Goal: Task Accomplishment & Management: Complete application form

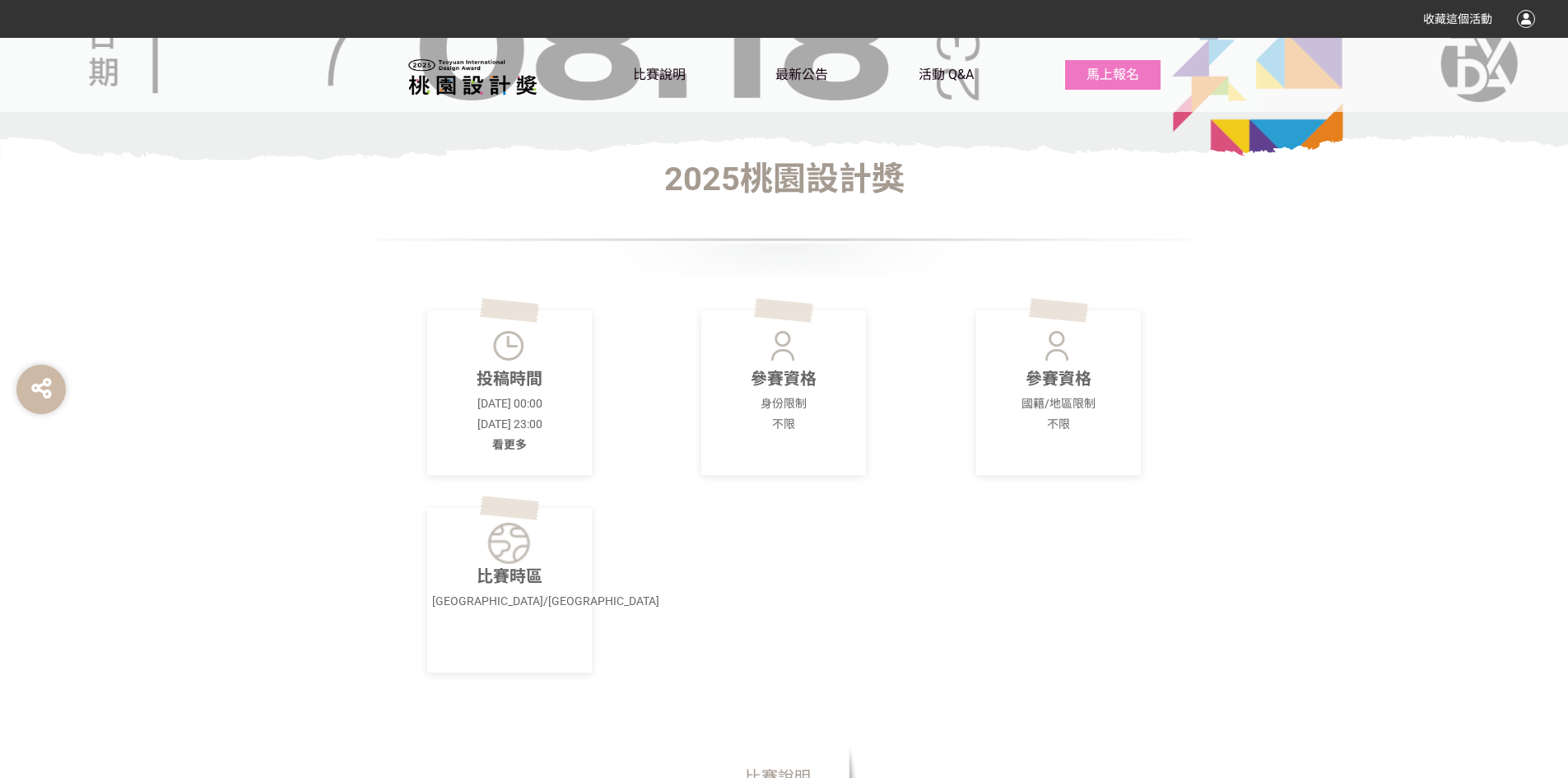
scroll to position [494, 0]
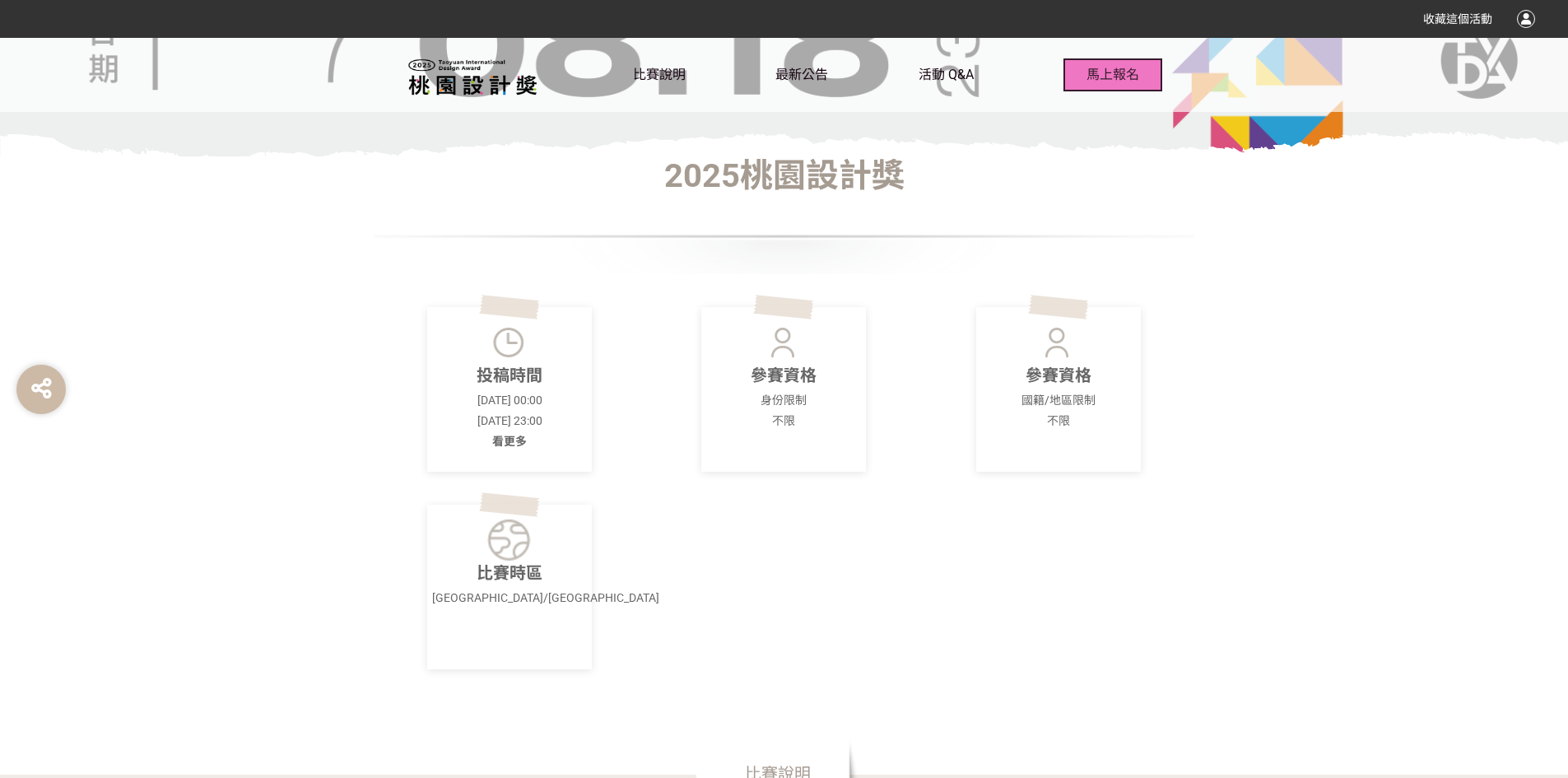
click at [1097, 74] on span "馬上報名" at bounding box center [1113, 74] width 52 height 15
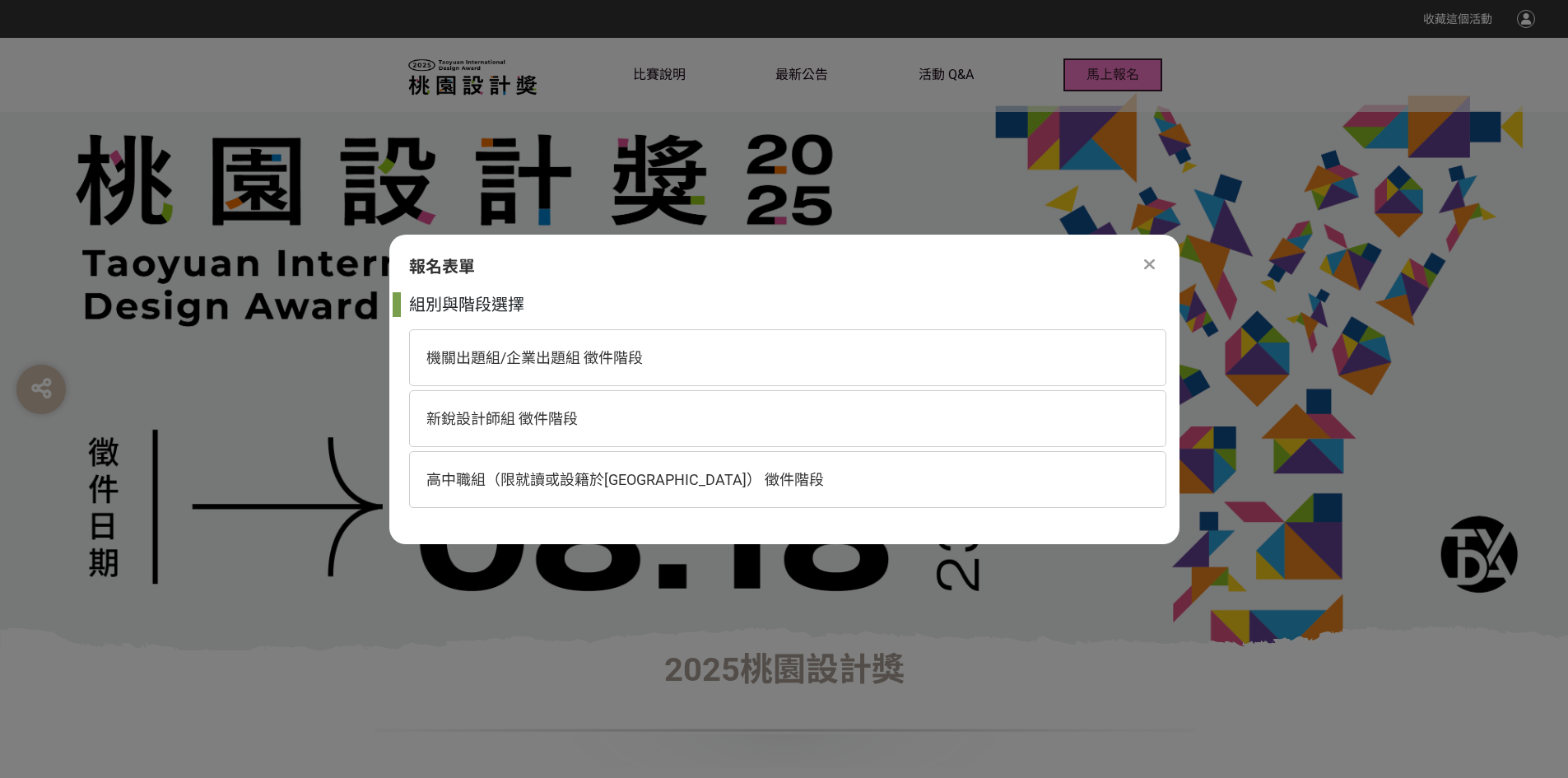
scroll to position [0, 0]
click at [676, 479] on span "高中職組（限就讀或設籍於[GEOGRAPHIC_DATA]） 徵件階段" at bounding box center [626, 479] width 398 height 17
select select "185193:185426"
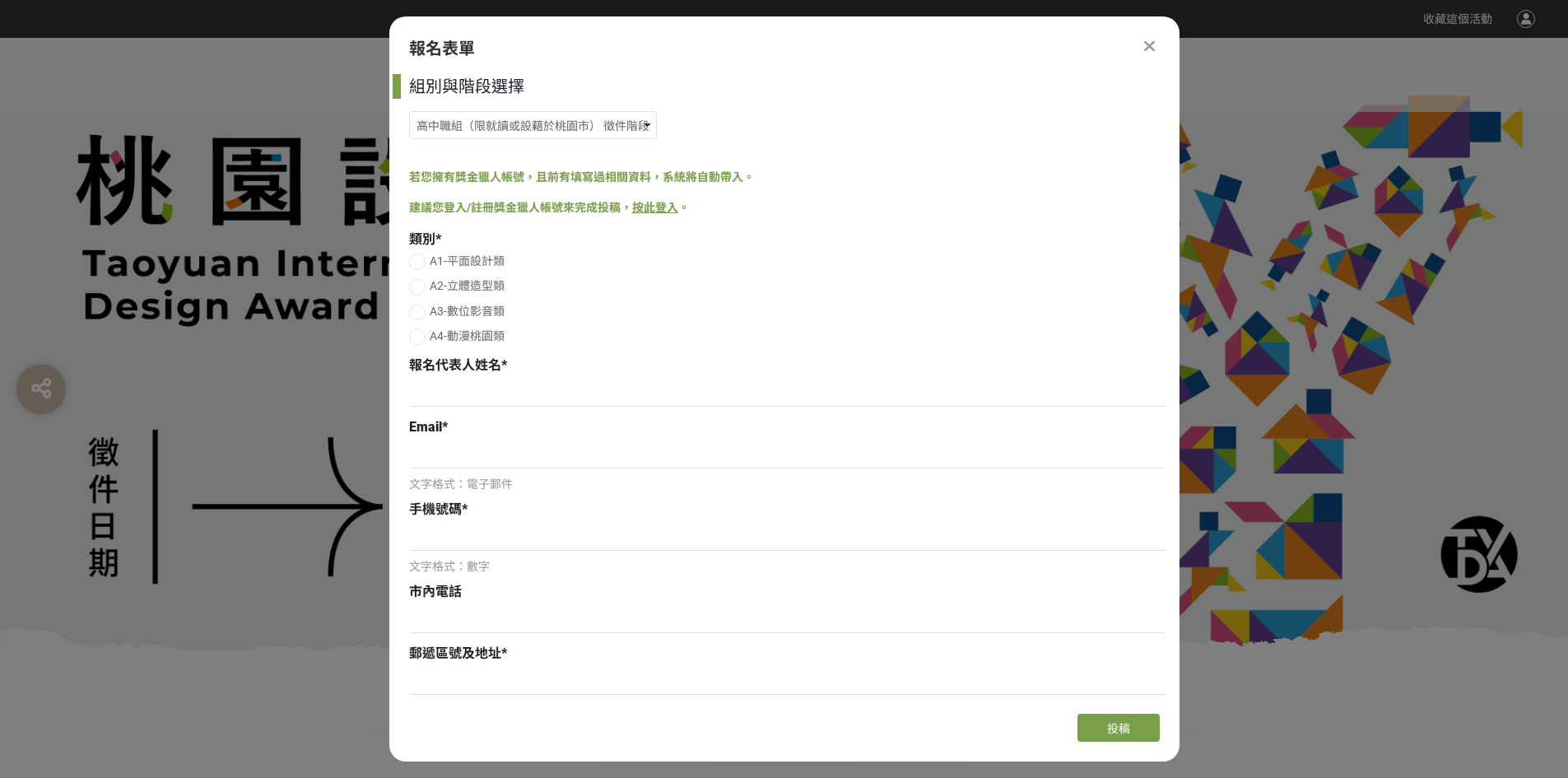
click at [464, 262] on span "A1-平面設計類" at bounding box center [467, 261] width 75 height 14
click at [421, 262] on input "A1-平面設計類" at bounding box center [415, 261] width 11 height 11
radio input "false"
click at [464, 388] on input at bounding box center [787, 392] width 757 height 28
type input "[PERSON_NAME]"
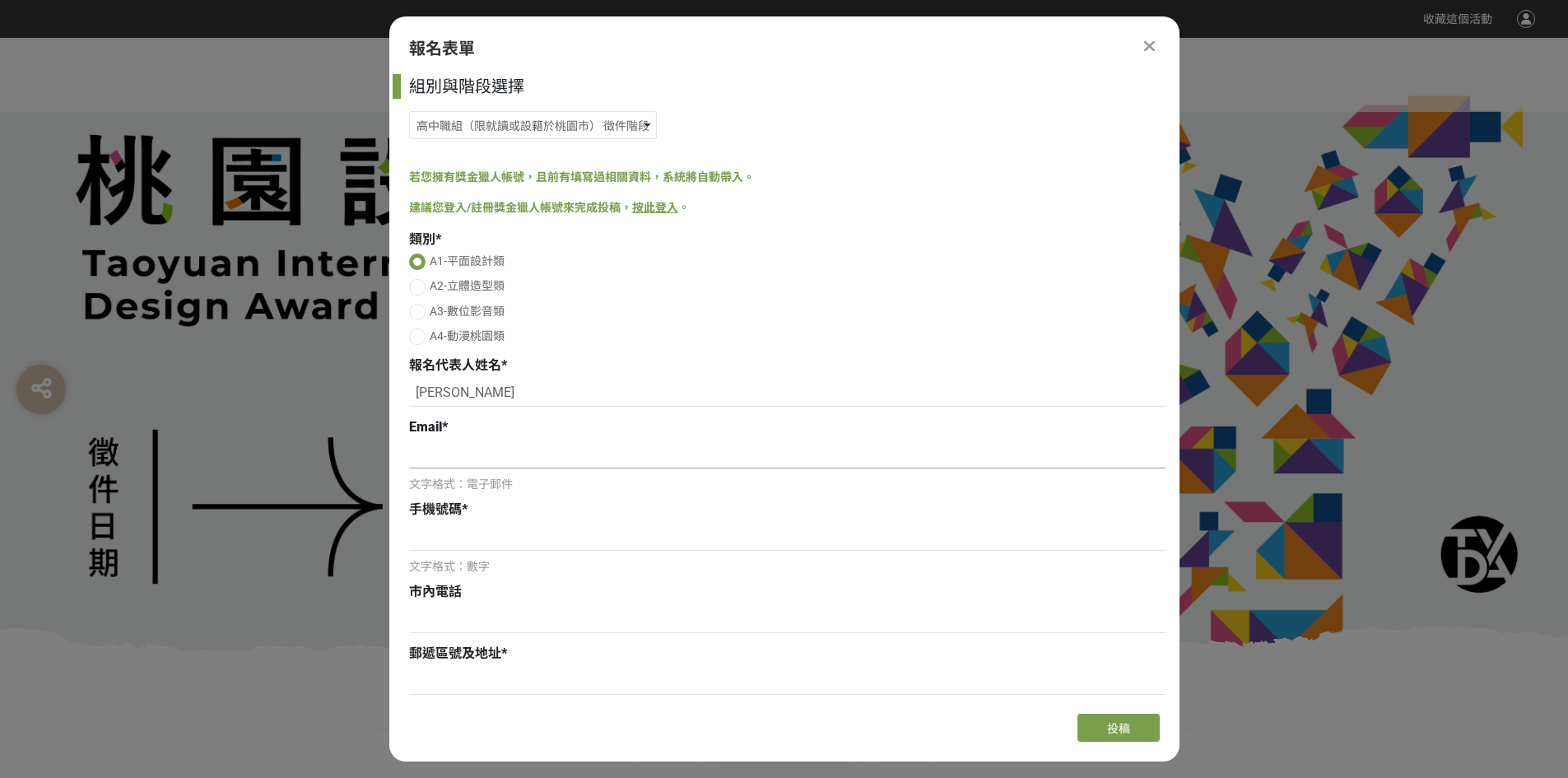
click at [498, 447] on input at bounding box center [787, 454] width 757 height 28
type input "[EMAIL_ADDRESS][DOMAIN_NAME]"
click at [618, 529] on input at bounding box center [787, 536] width 757 height 28
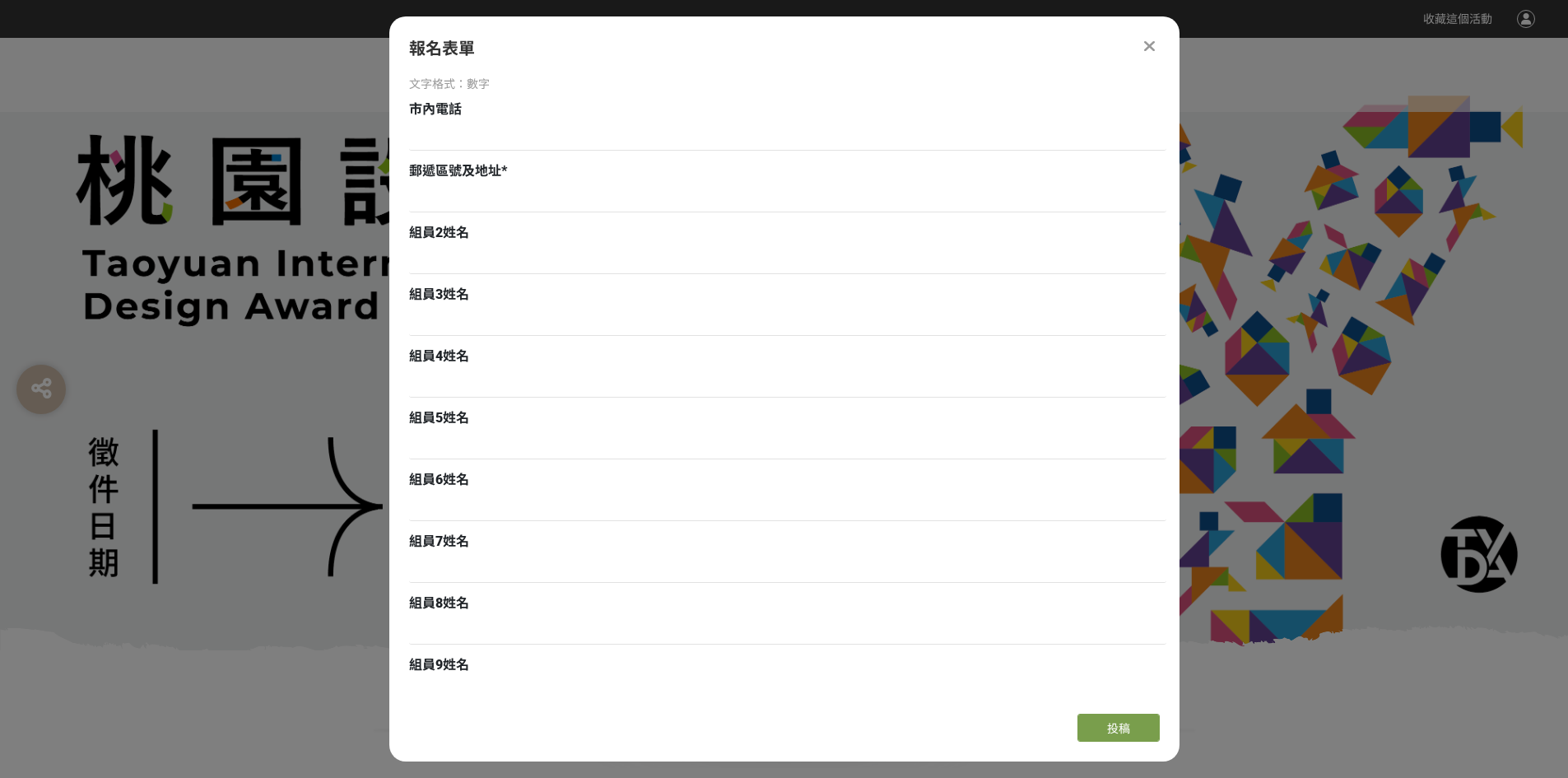
scroll to position [247, 0]
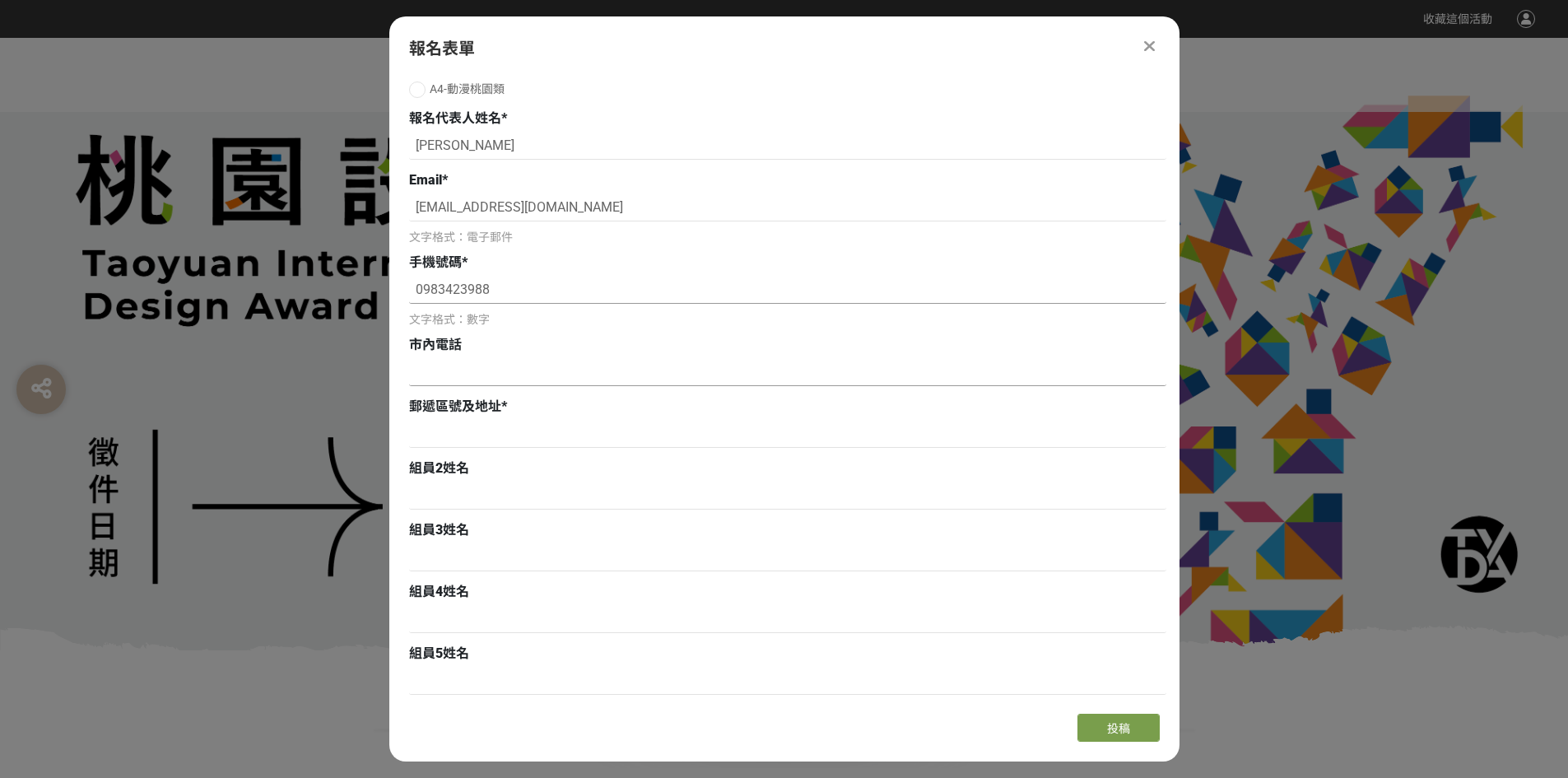
type input "0983423988"
click at [489, 377] on input at bounding box center [787, 372] width 757 height 28
click at [451, 428] on input at bounding box center [787, 433] width 757 height 28
type input "333 [STREET_ADDRESS]"
click at [458, 365] on input at bounding box center [787, 372] width 757 height 28
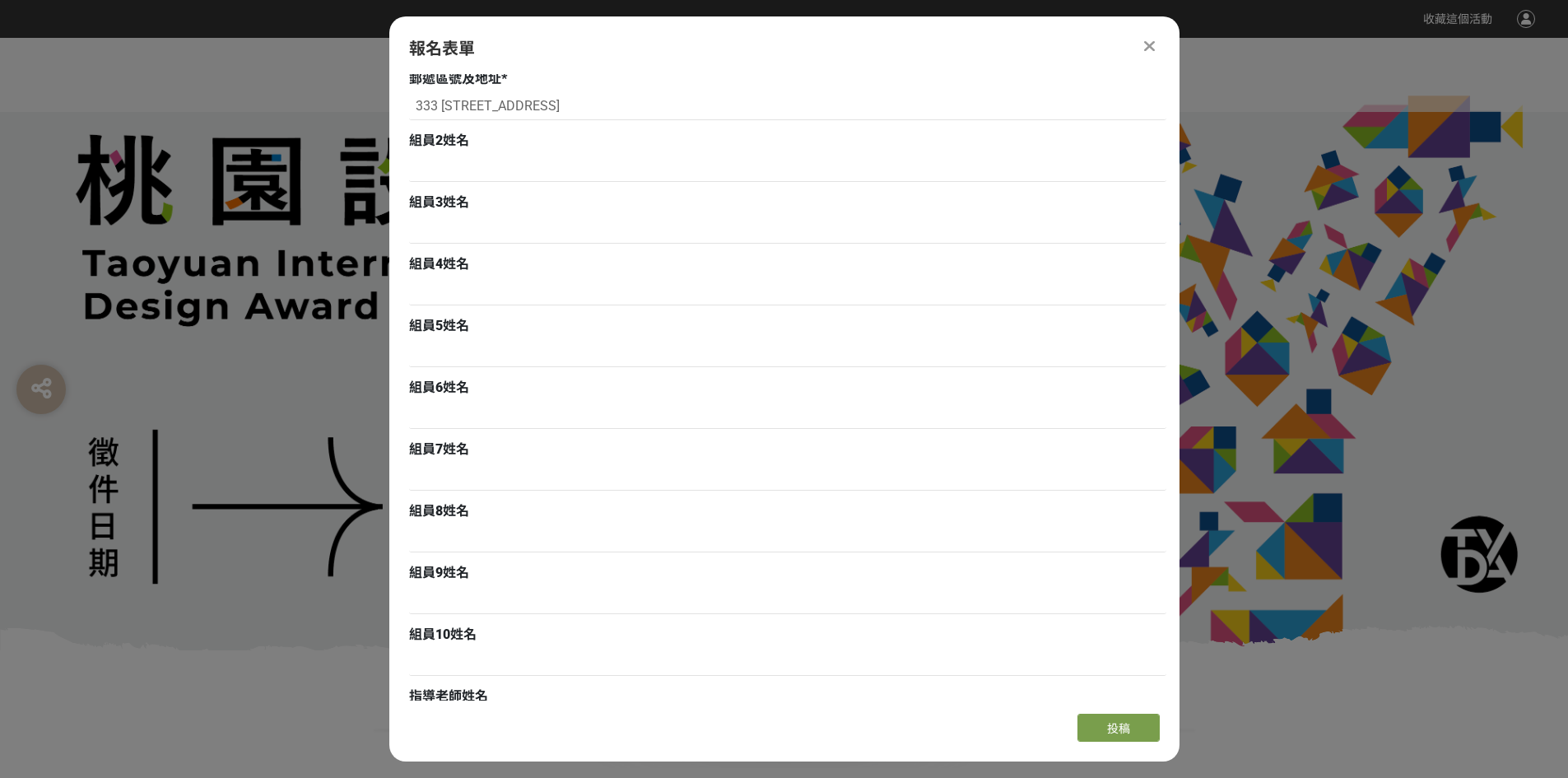
scroll to position [577, 0]
click at [548, 166] on input at bounding box center [787, 166] width 757 height 28
type input "[PERSON_NAME]"
click at [521, 219] on input at bounding box center [787, 228] width 757 height 28
type input "[PERSON_NAME]"
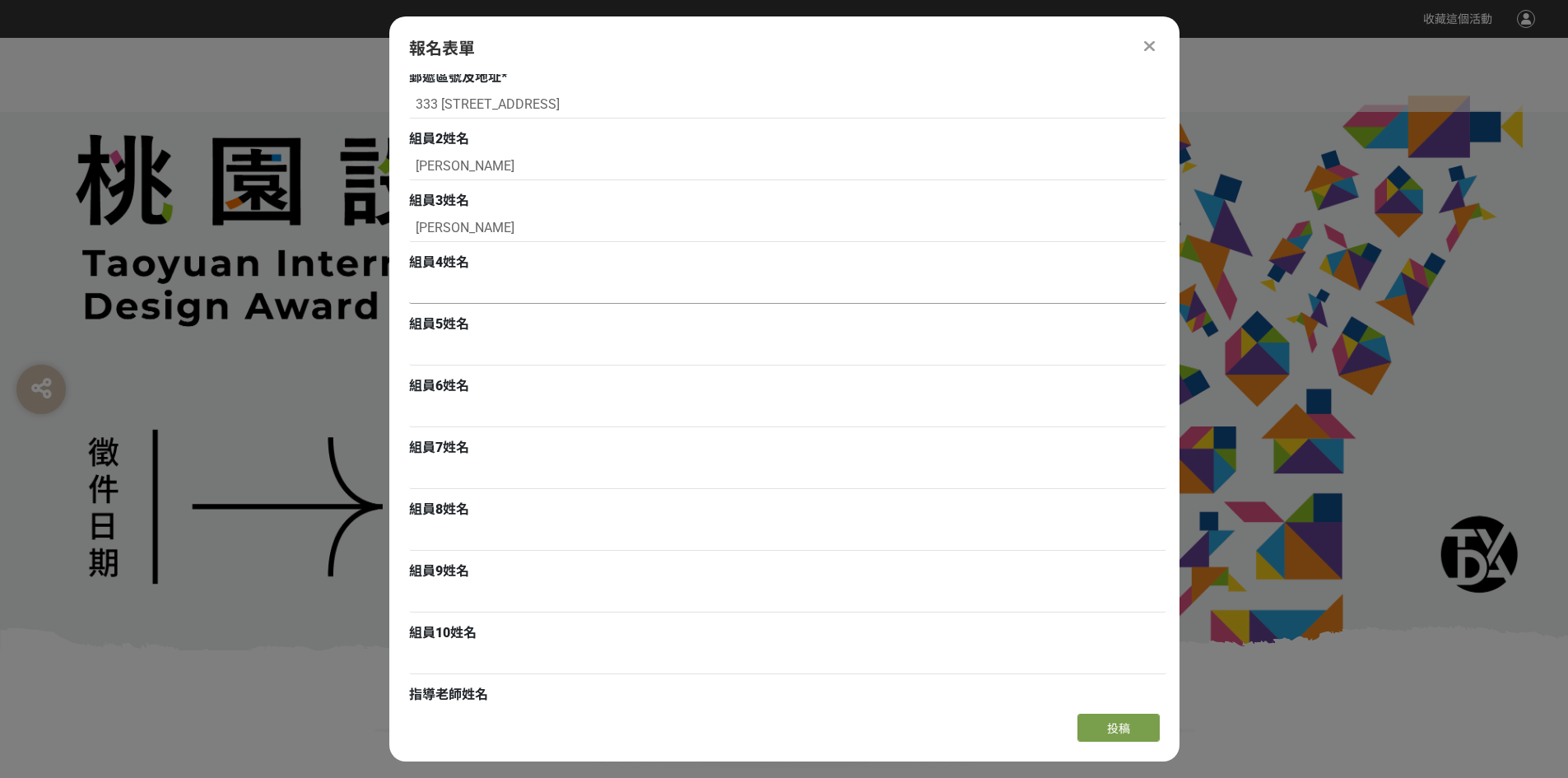
click at [514, 302] on input at bounding box center [787, 290] width 757 height 28
type input "[PERSON_NAME]"
click at [496, 354] on input at bounding box center [787, 351] width 757 height 28
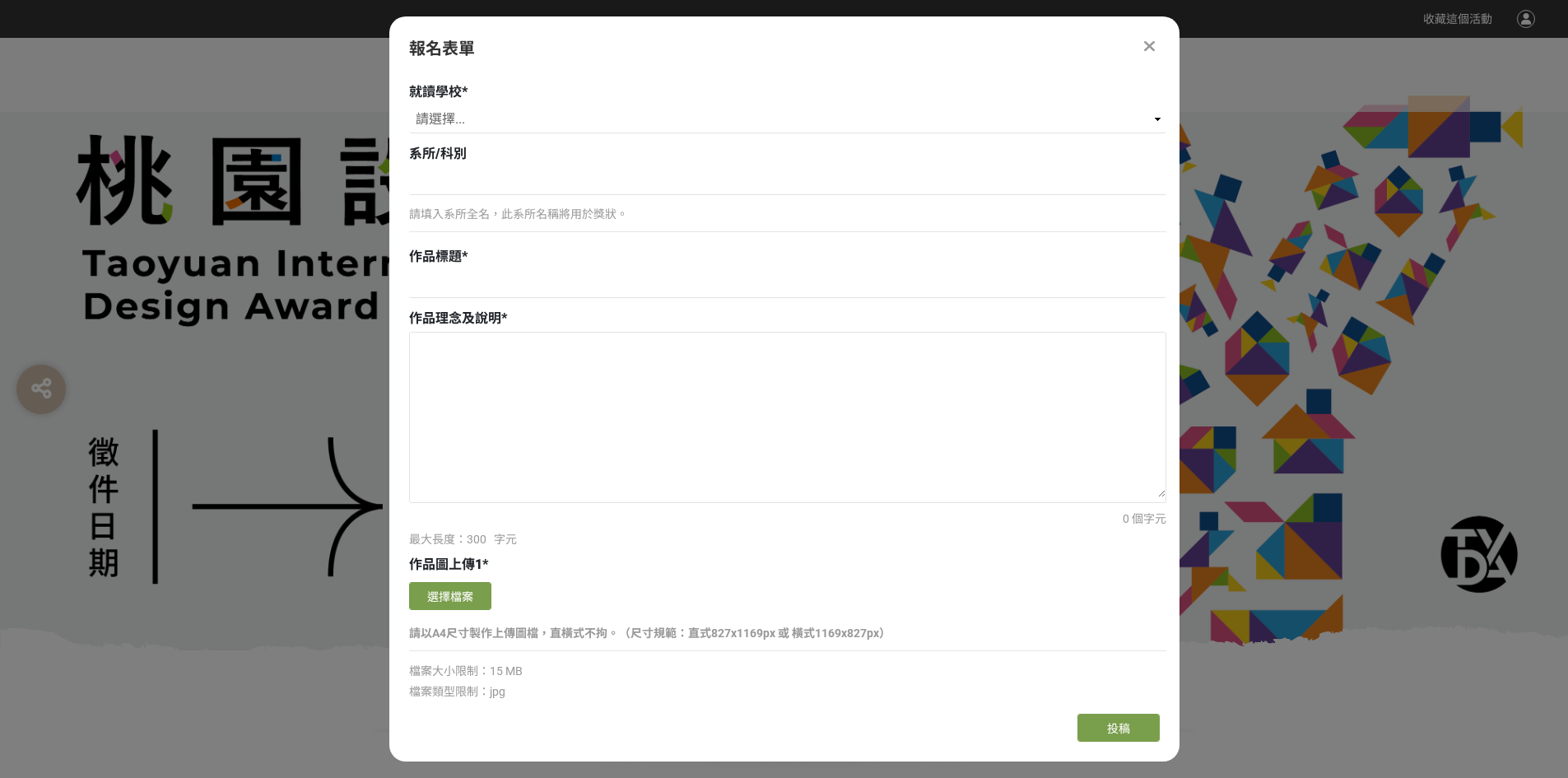
scroll to position [1152, 0]
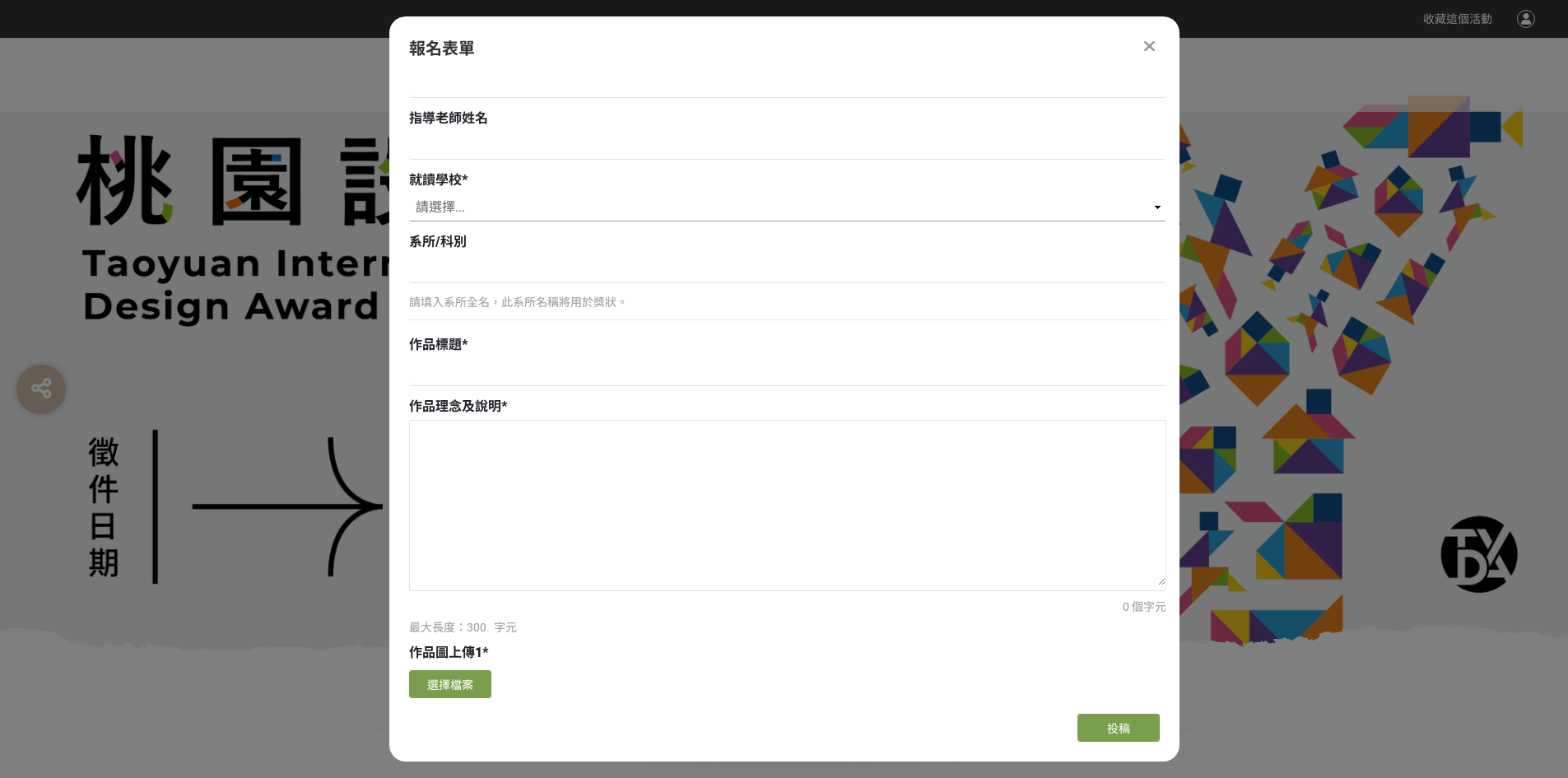
type input "[PERSON_NAME]"
click at [463, 213] on select "請選擇... 私立淡江高中 私立康橋高中 私立[GEOGRAPHIC_DATA]裕德高級中等學校 財團法人南山高中 財團法人恆毅高中 私立聖心女中 私立[GE…" at bounding box center [787, 207] width 757 height 28
select select "市立[GEOGRAPHIC_DATA]高中"
click at [409, 193] on select "請選擇... 私立淡江高中 私立康橋高中 私立[GEOGRAPHIC_DATA]裕德高級中等學校 財團法人南山高中 財團法人恆毅高中 私立聖心女中 私立[GE…" at bounding box center [787, 207] width 757 height 28
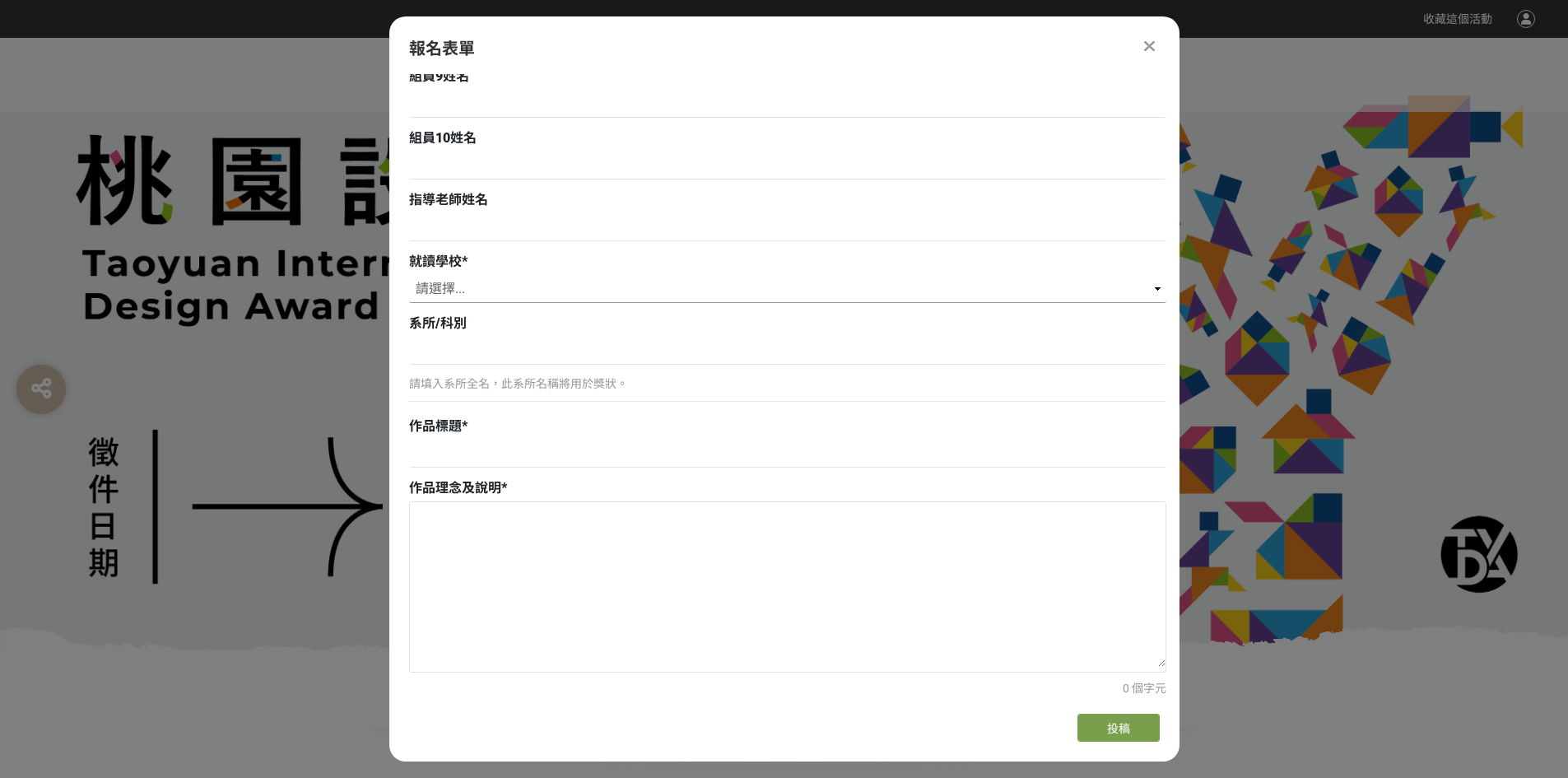
scroll to position [1070, 0]
click at [549, 231] on input at bounding box center [787, 228] width 757 height 28
type input "[PERSON_NAME]"
click at [546, 361] on input at bounding box center [787, 351] width 757 height 28
click at [538, 391] on p "請填入系所全名，此系所名稱將用於獎狀。" at bounding box center [787, 384] width 757 height 17
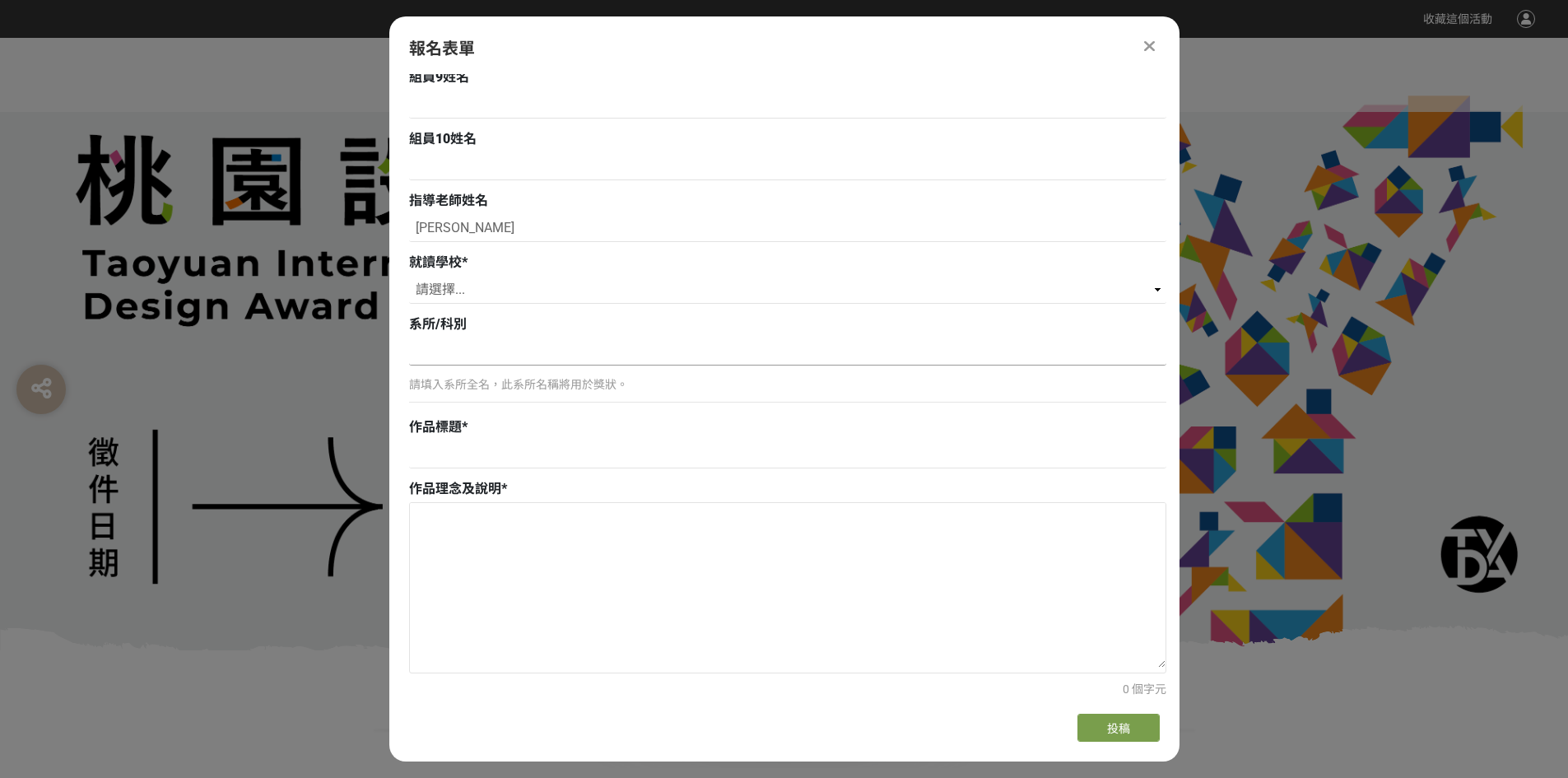
click at [571, 361] on input at bounding box center [787, 351] width 757 height 28
type input "廣告設計科"
click at [486, 466] on input at bounding box center [787, 454] width 757 height 28
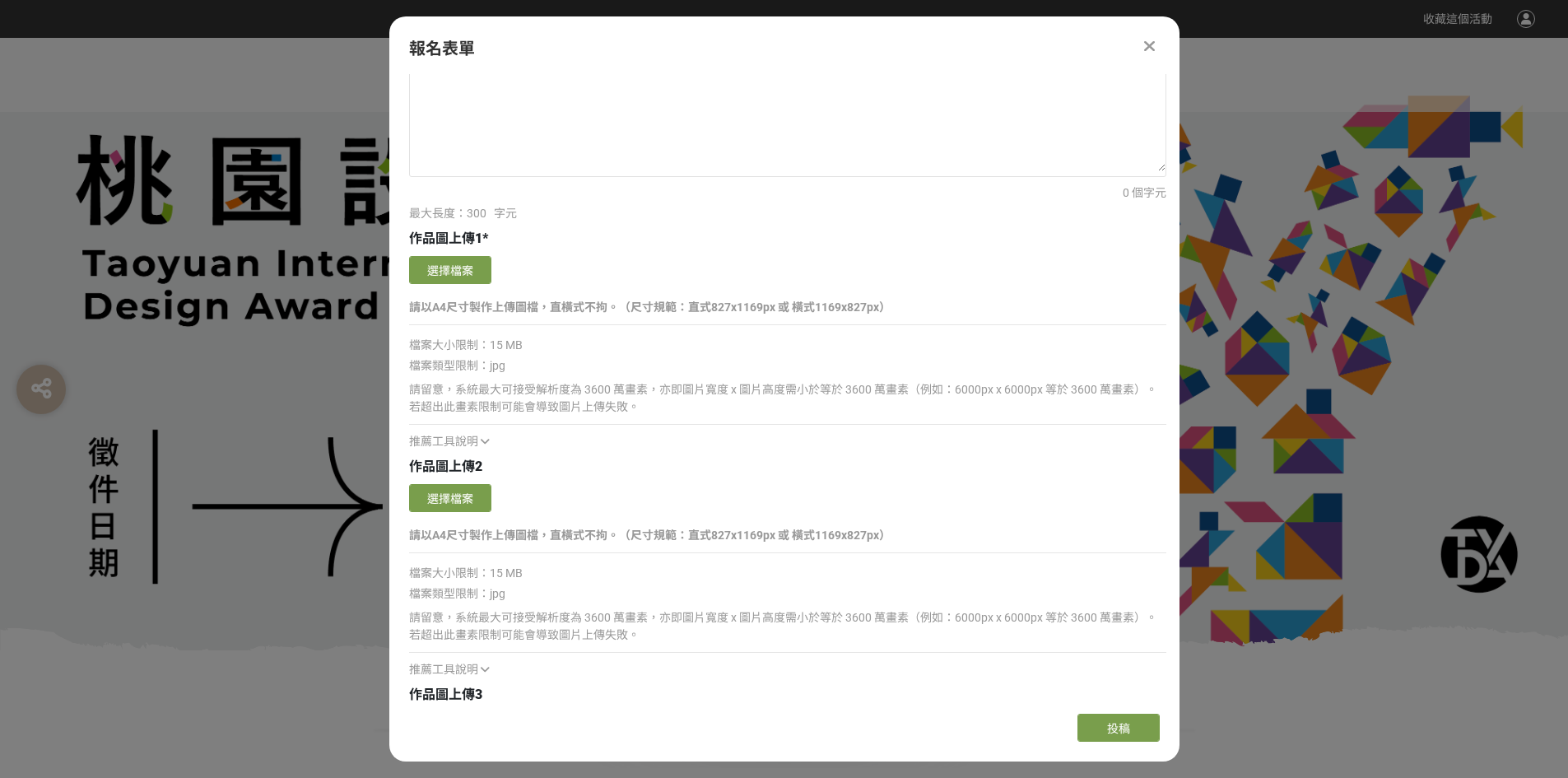
scroll to position [1399, 0]
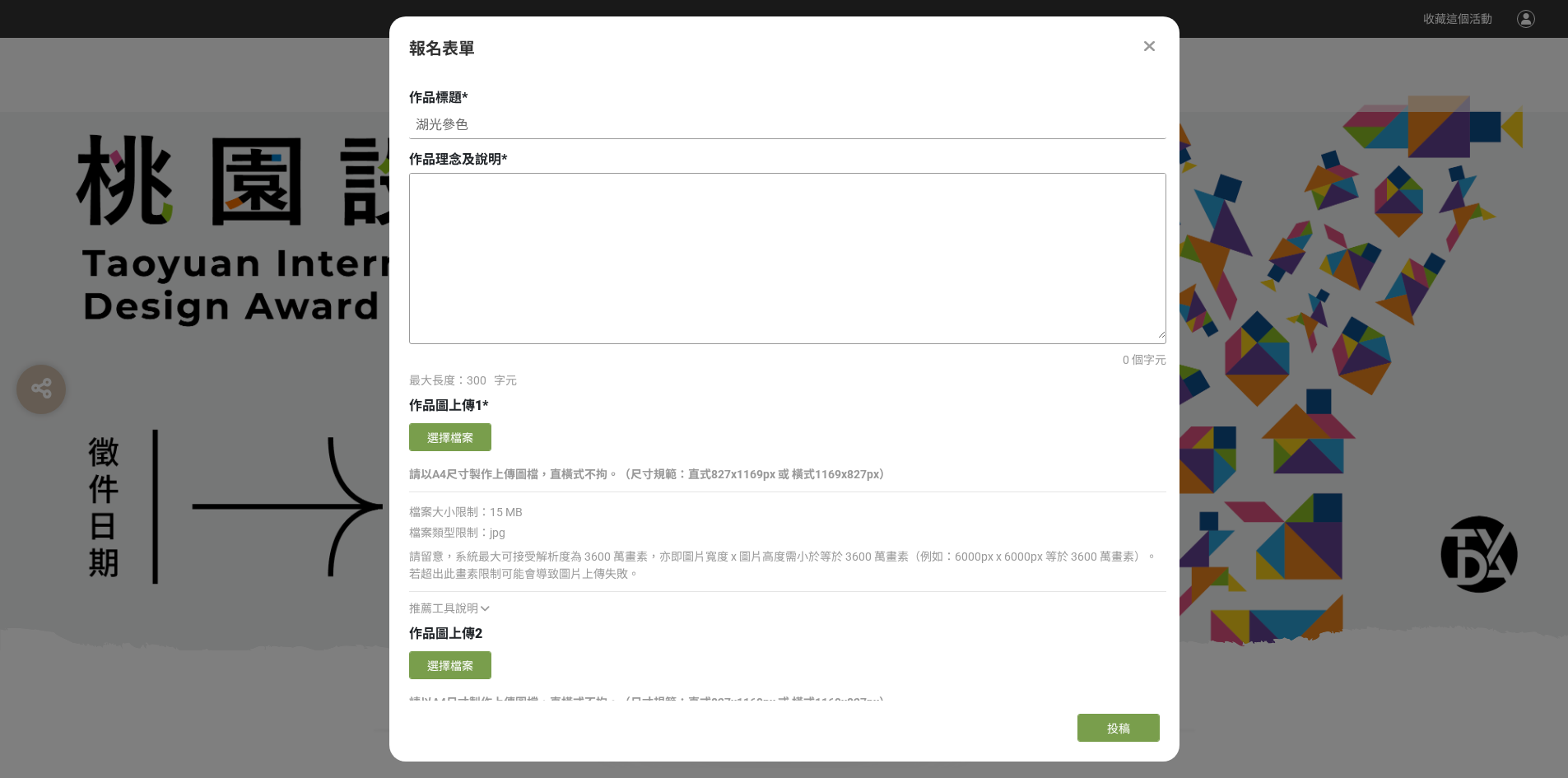
type input "湖光參色"
click at [527, 255] on textarea at bounding box center [787, 256] width 755 height 164
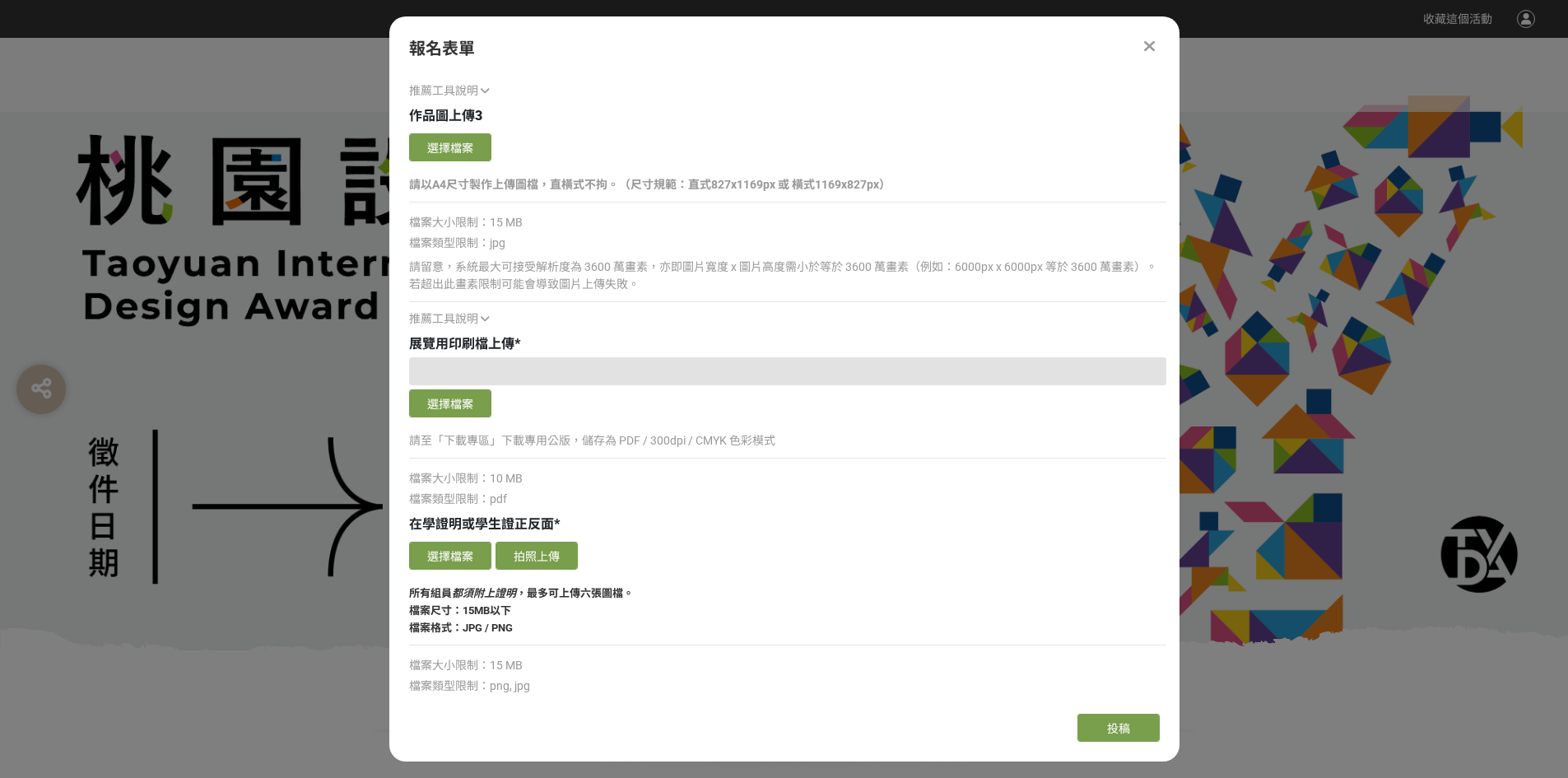
scroll to position [2140, 0]
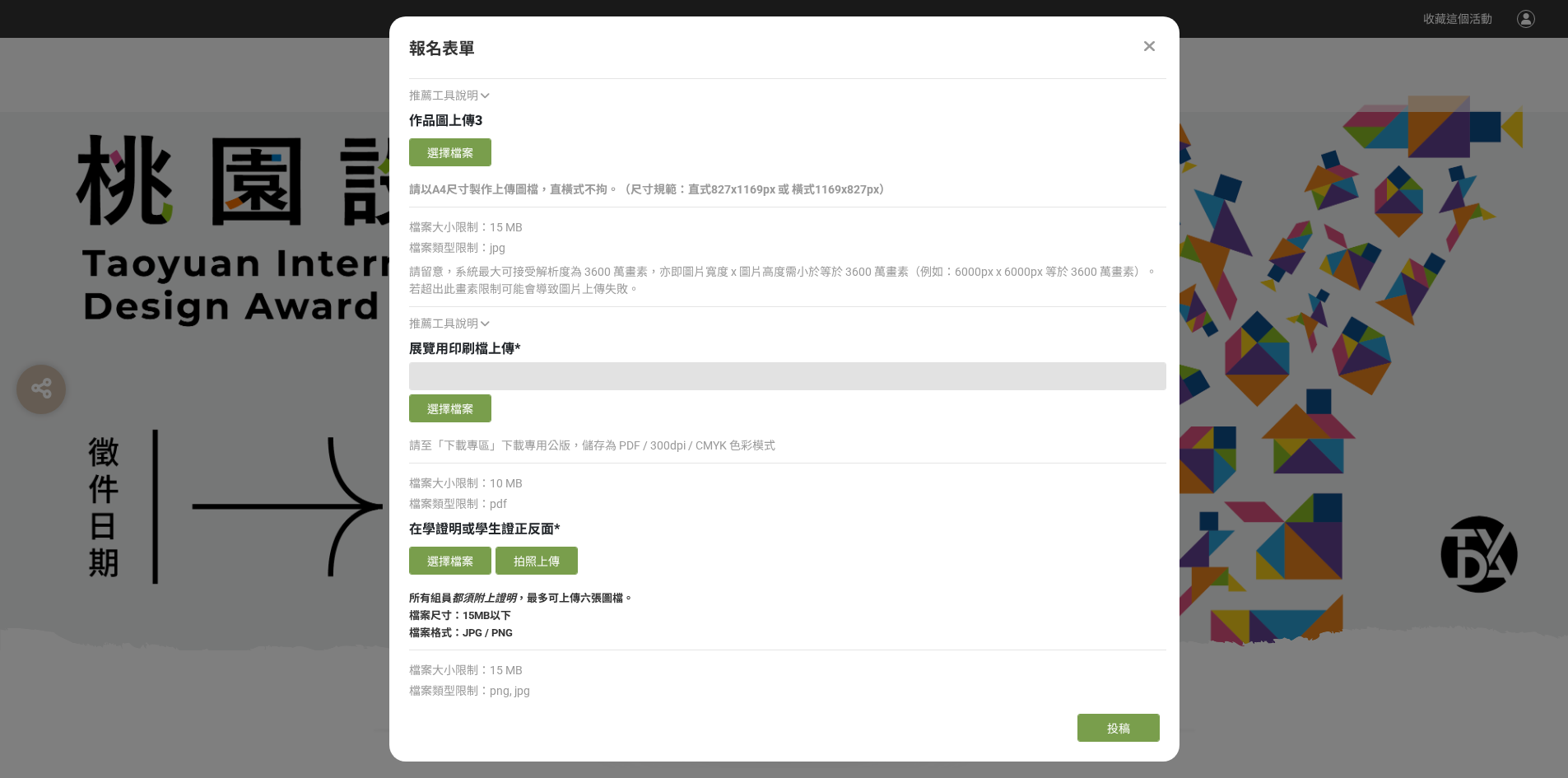
click at [569, 382] on div at bounding box center [787, 376] width 757 height 28
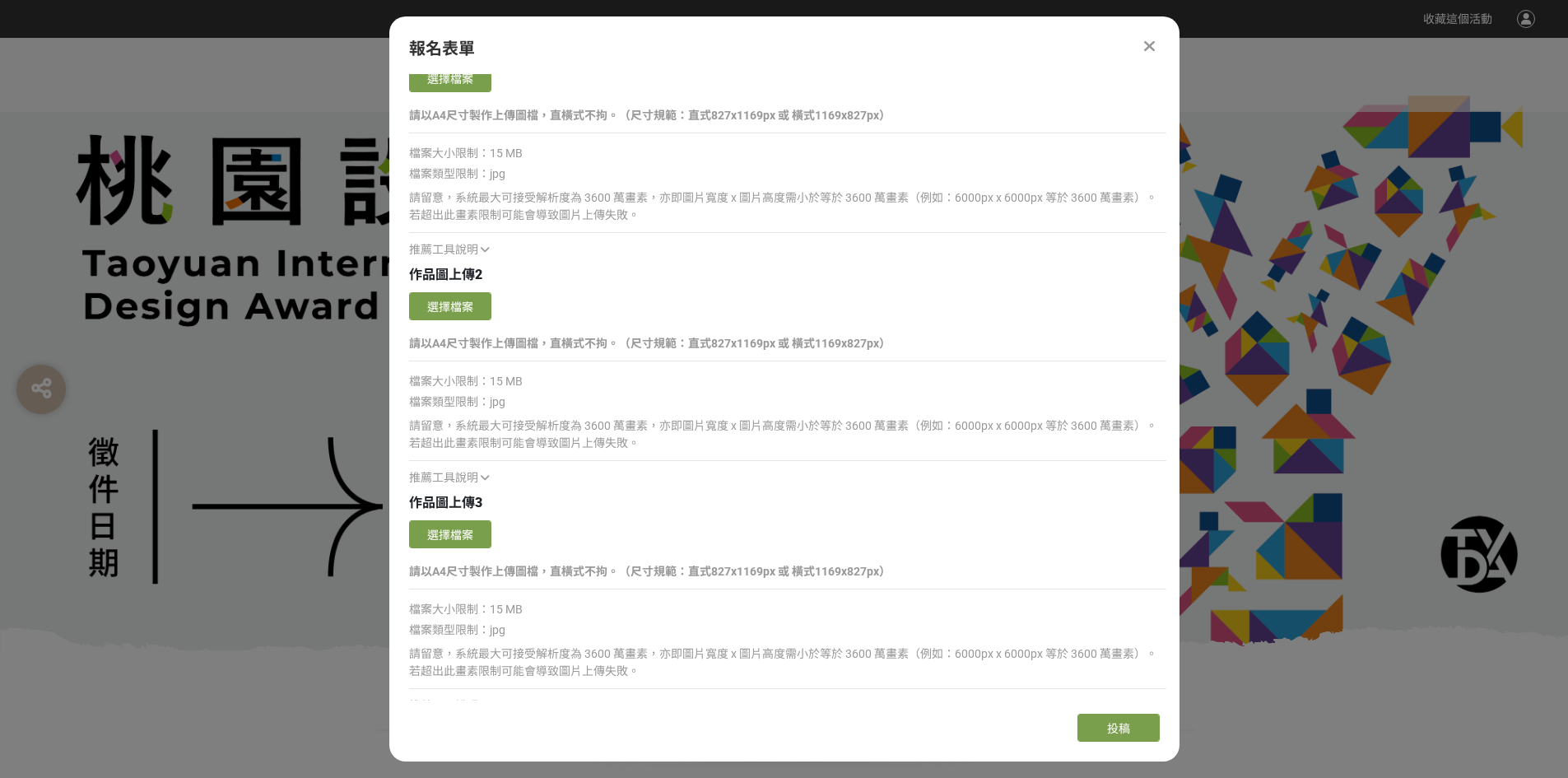
scroll to position [1729, 0]
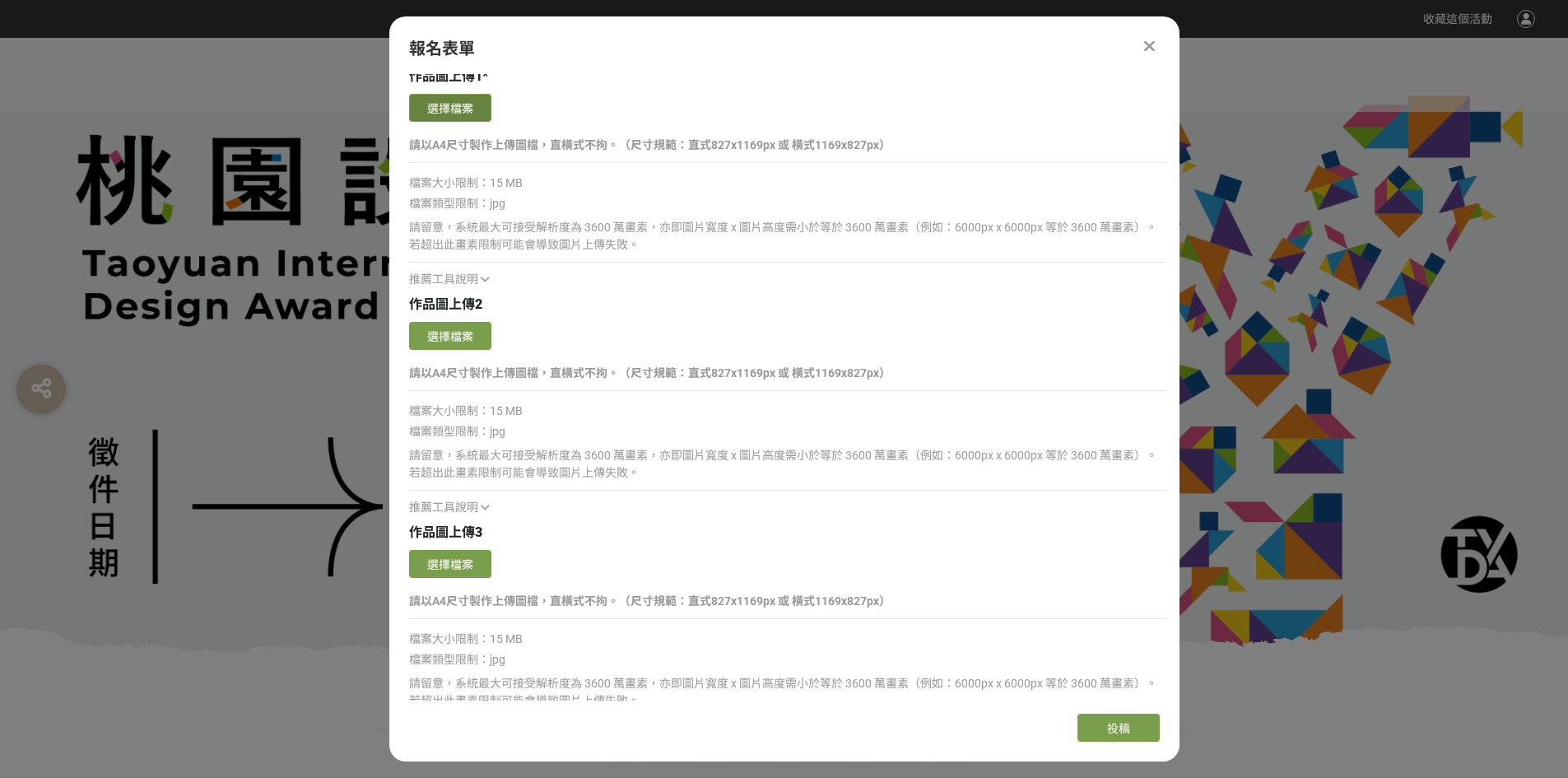
click at [428, 113] on button "選擇檔案" at bounding box center [450, 108] width 82 height 28
click at [457, 114] on button "選擇檔案" at bounding box center [450, 108] width 82 height 28
click at [450, 113] on button "選擇檔案" at bounding box center [450, 108] width 82 height 28
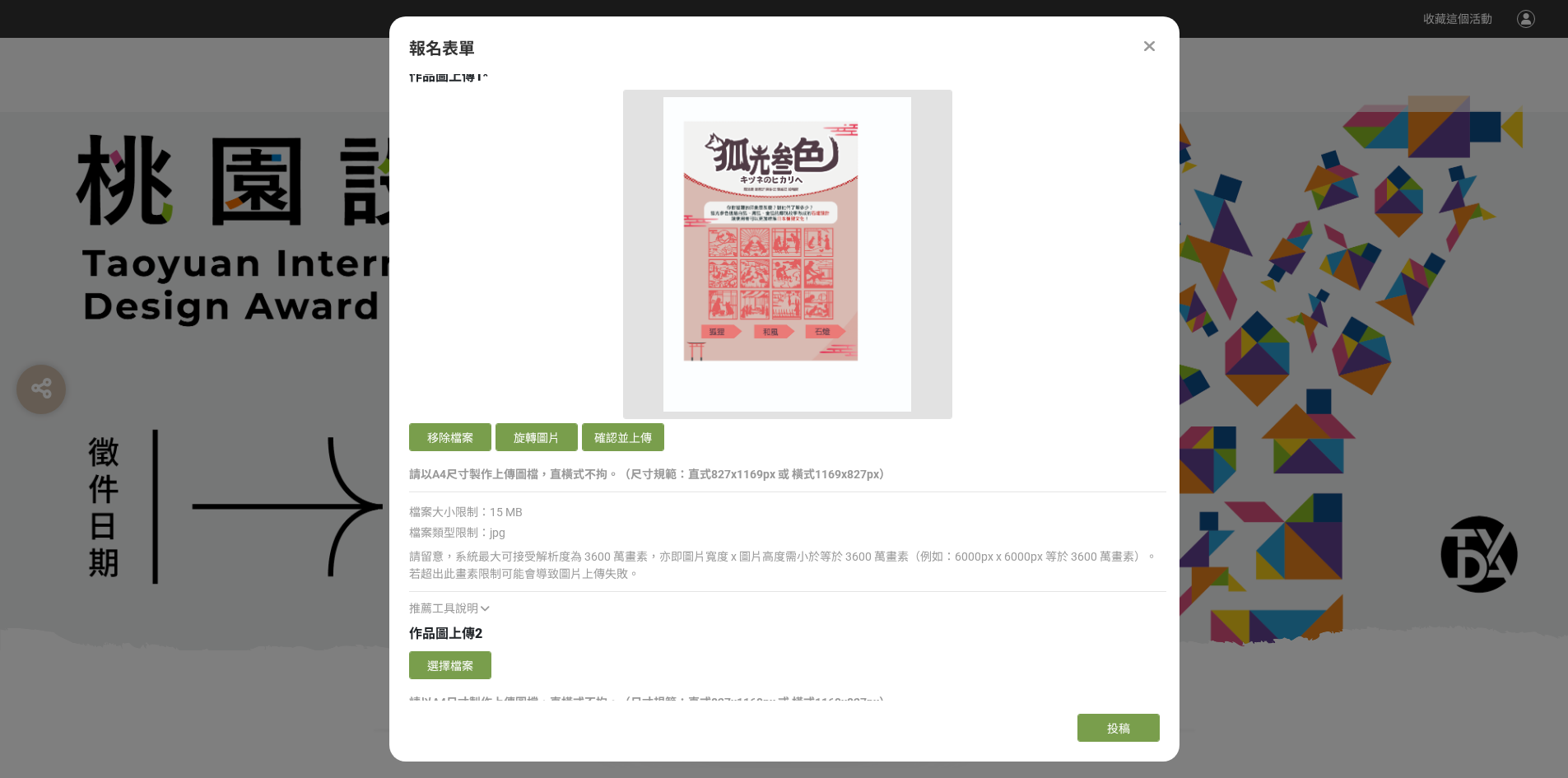
scroll to position [1811, 0]
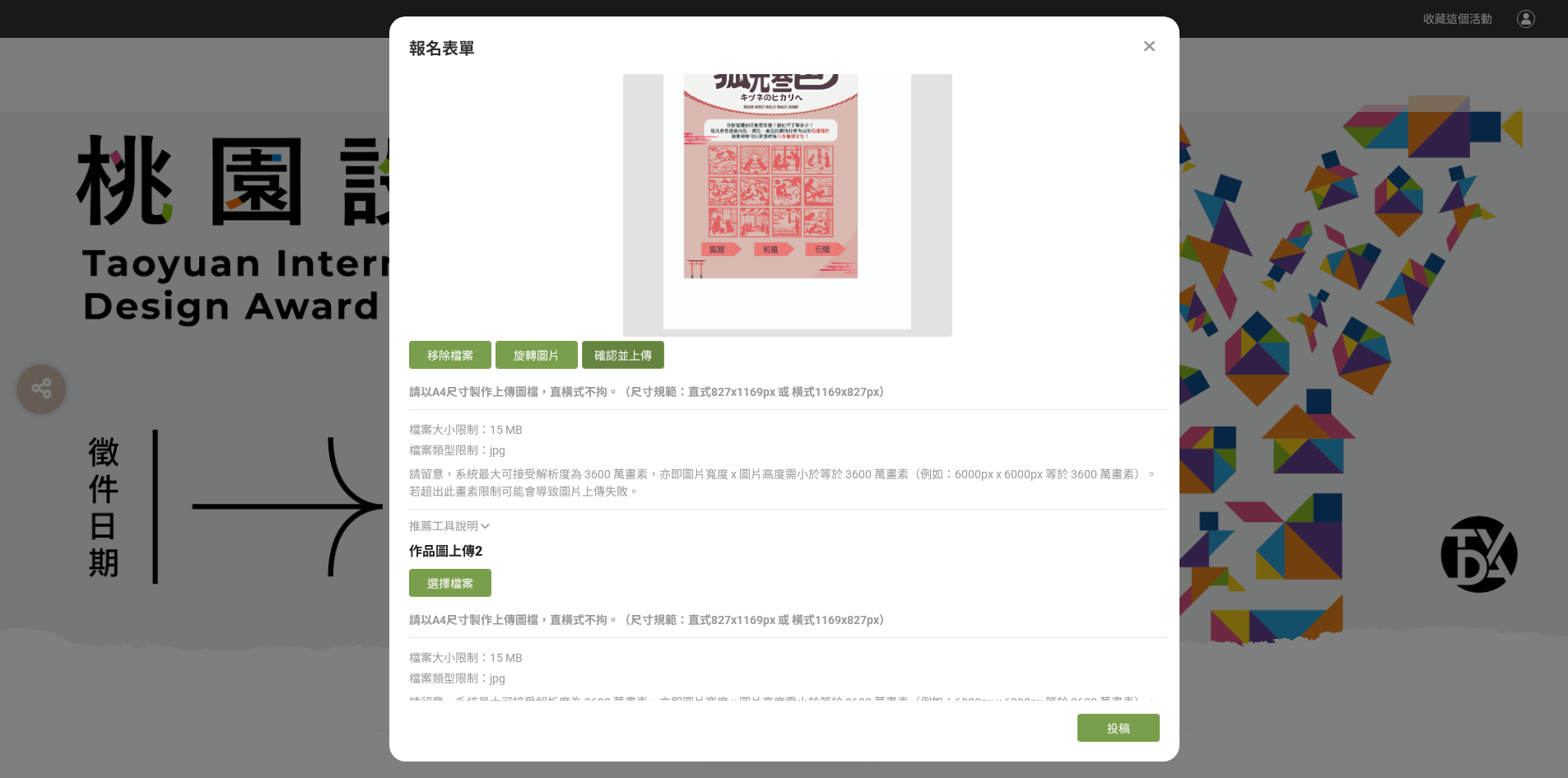
click at [624, 351] on button "確認並上傳" at bounding box center [622, 354] width 82 height 28
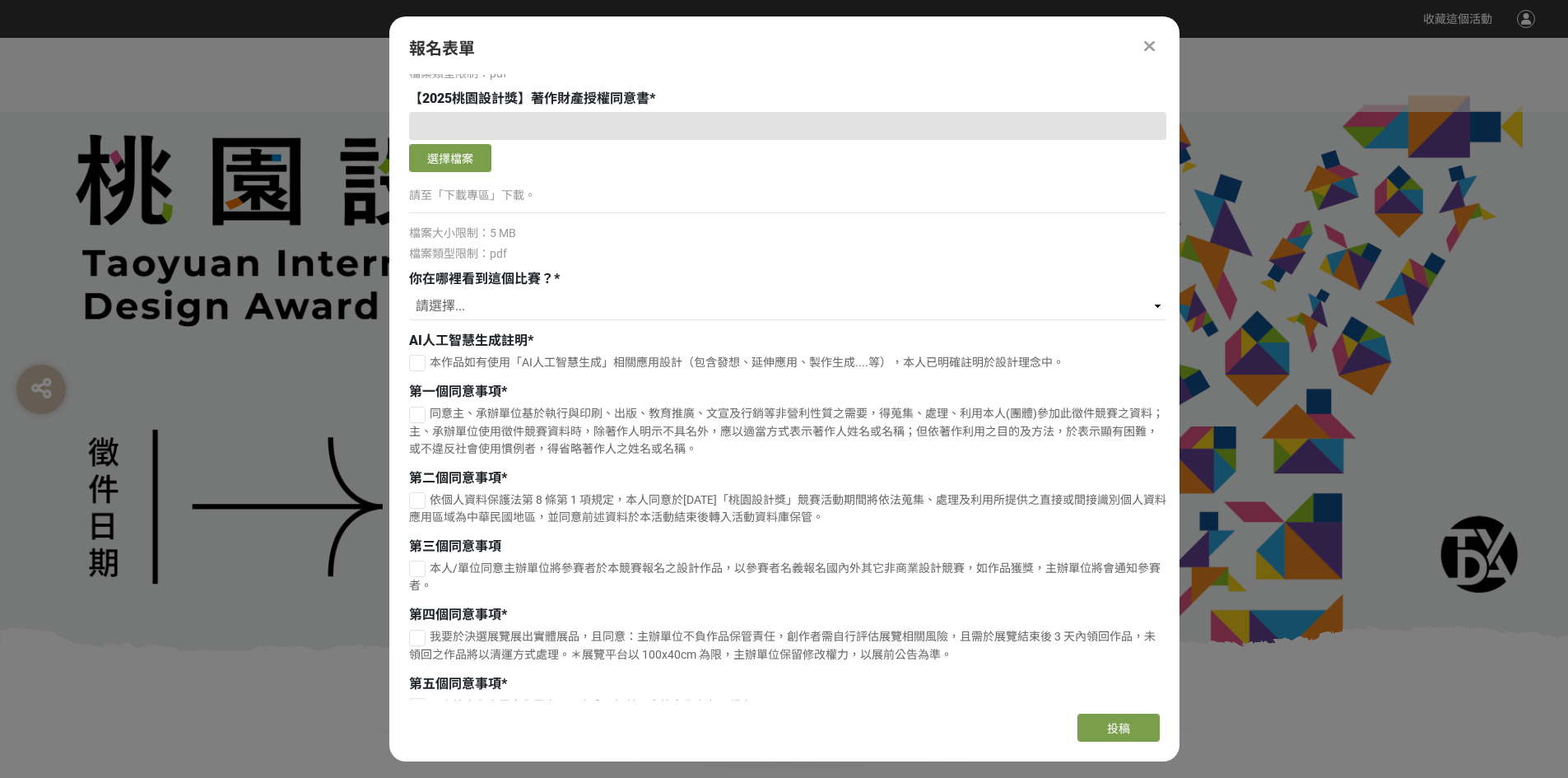
scroll to position [4652, 0]
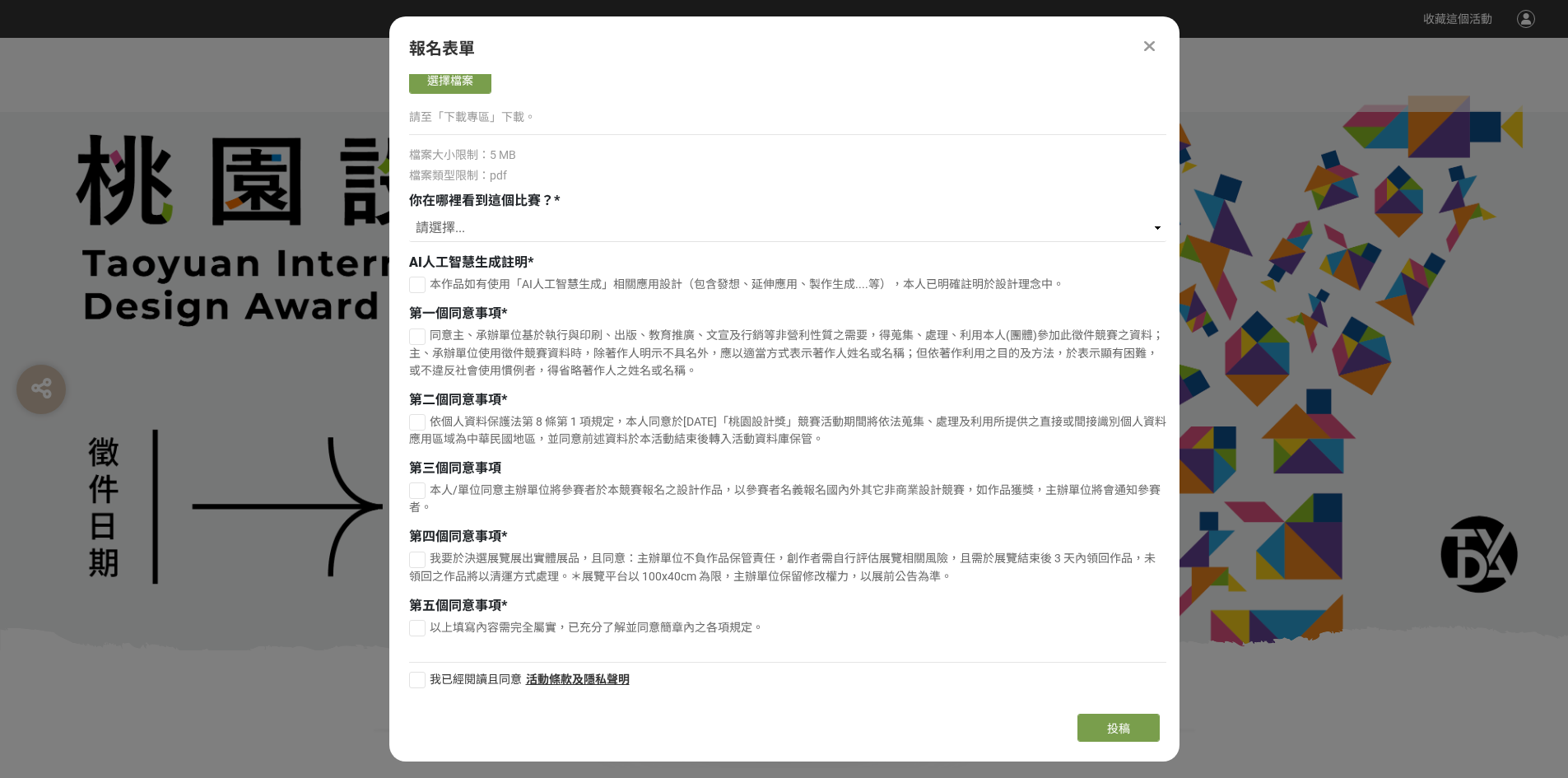
click at [419, 285] on div at bounding box center [417, 284] width 16 height 16
checkbox input "true"
click at [417, 337] on div at bounding box center [417, 336] width 16 height 16
checkbox input "true"
click at [413, 428] on div at bounding box center [417, 422] width 16 height 16
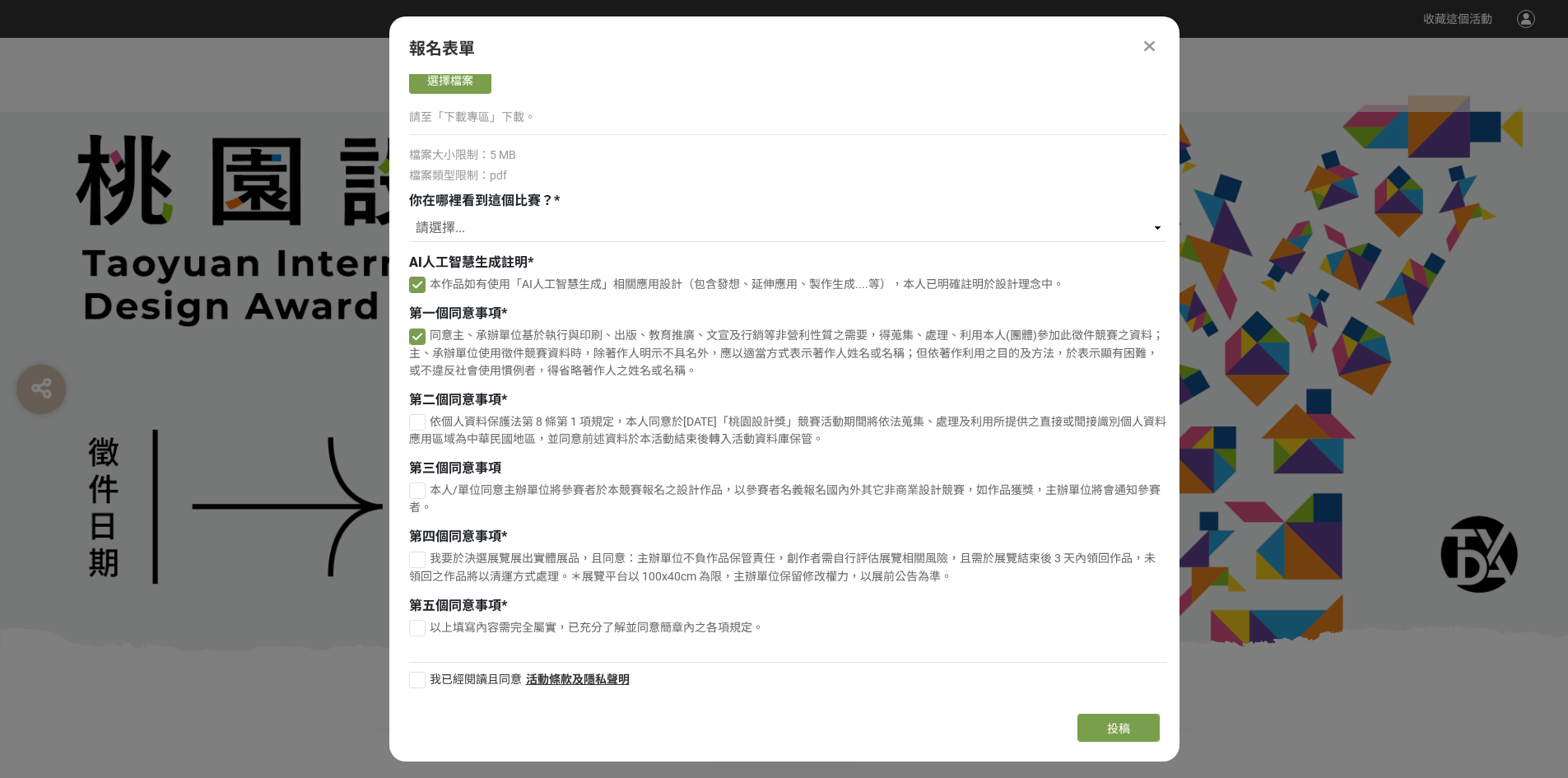
checkbox input "true"
click at [417, 499] on div at bounding box center [417, 490] width 16 height 16
checkbox input "true"
click at [419, 568] on div at bounding box center [417, 559] width 16 height 16
checkbox input "true"
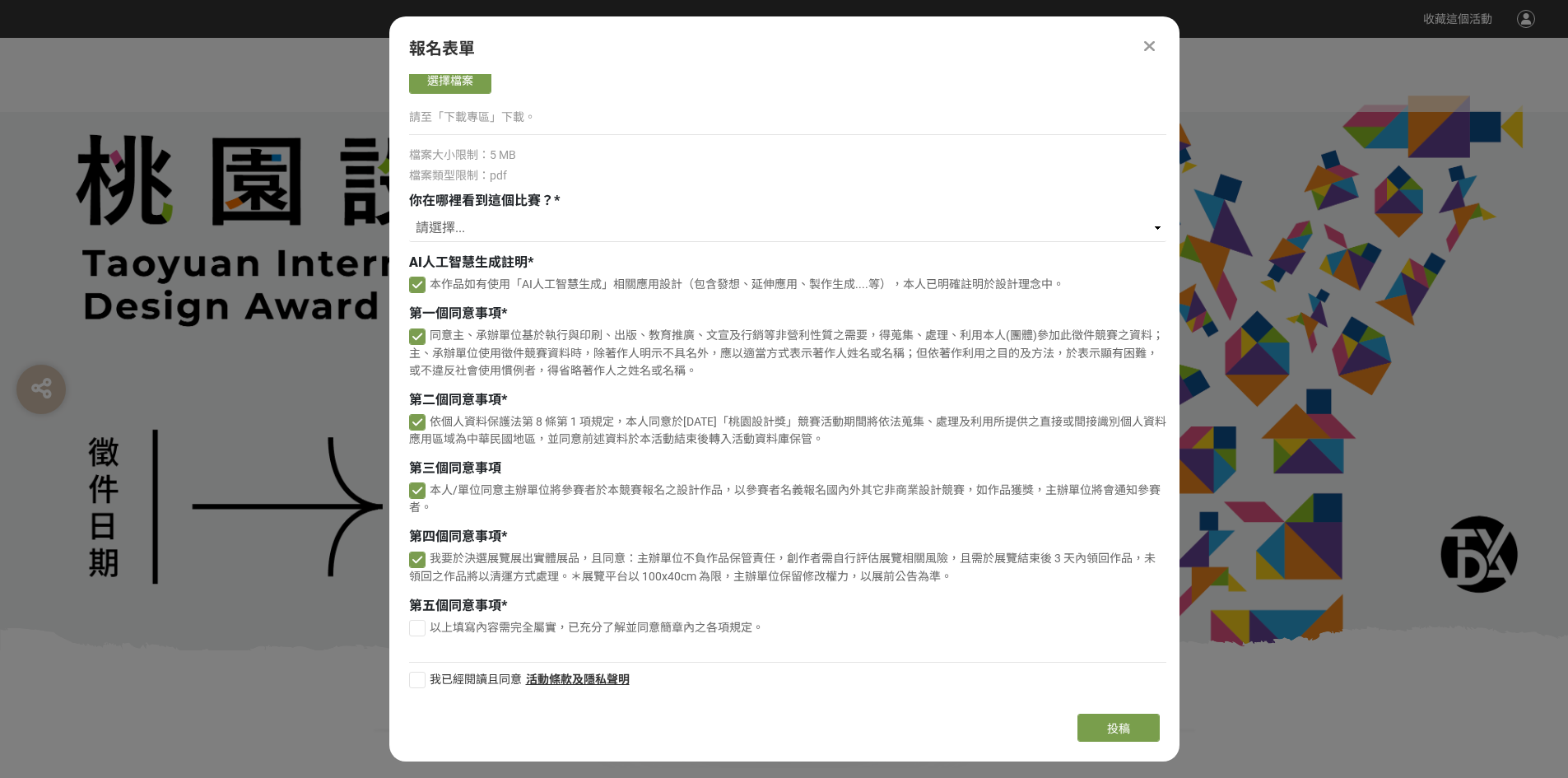
click at [423, 637] on div "以上填寫內容需完全屬實，已充分了解並同意簡章內之各項規定。" at bounding box center [787, 629] width 757 height 21
click at [419, 629] on div at bounding box center [417, 627] width 16 height 16
checkbox input "true"
click at [425, 683] on div at bounding box center [417, 679] width 16 height 16
checkbox input "true"
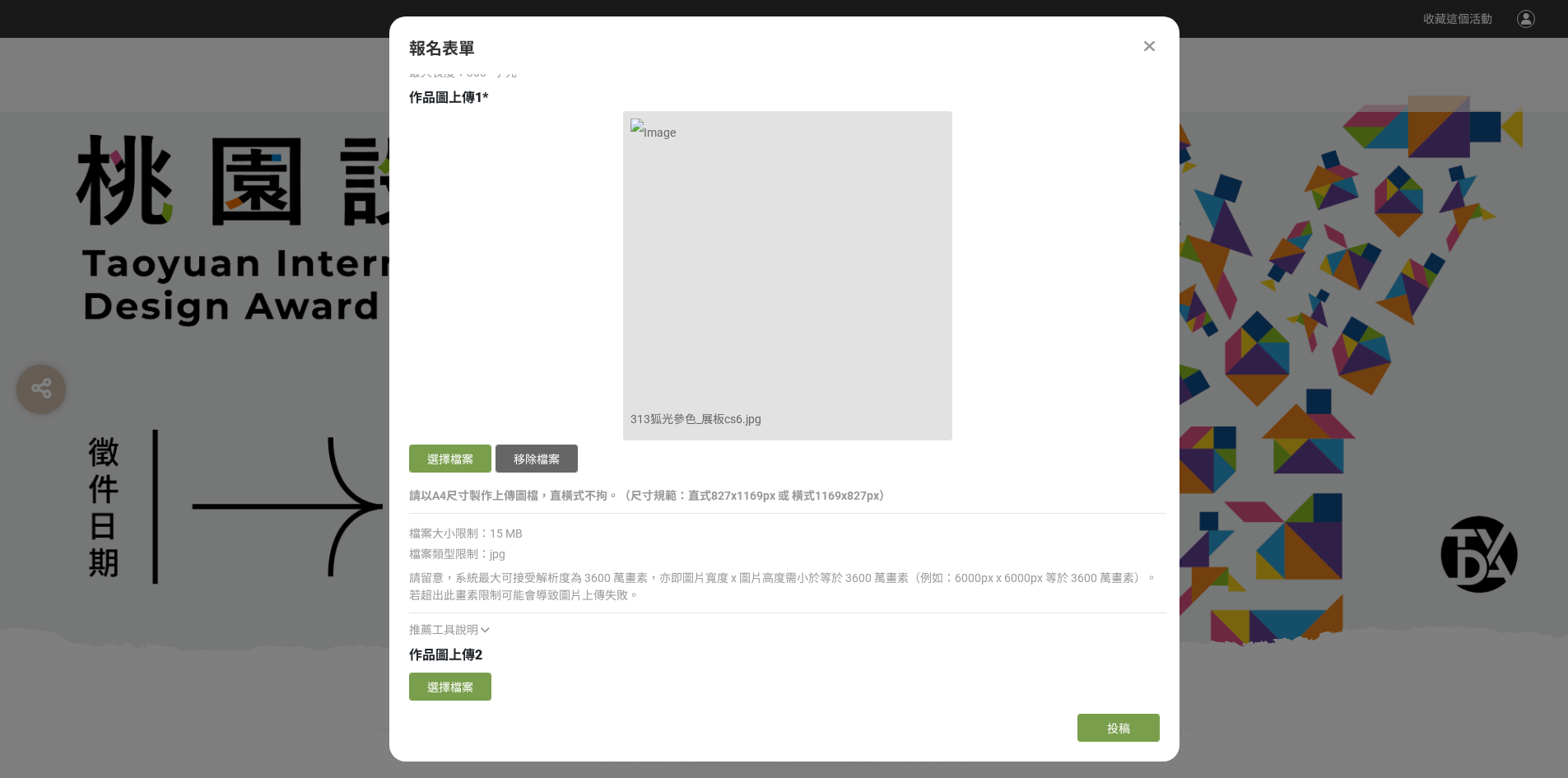
scroll to position [1711, 0]
click at [743, 308] on img at bounding box center [787, 257] width 314 height 286
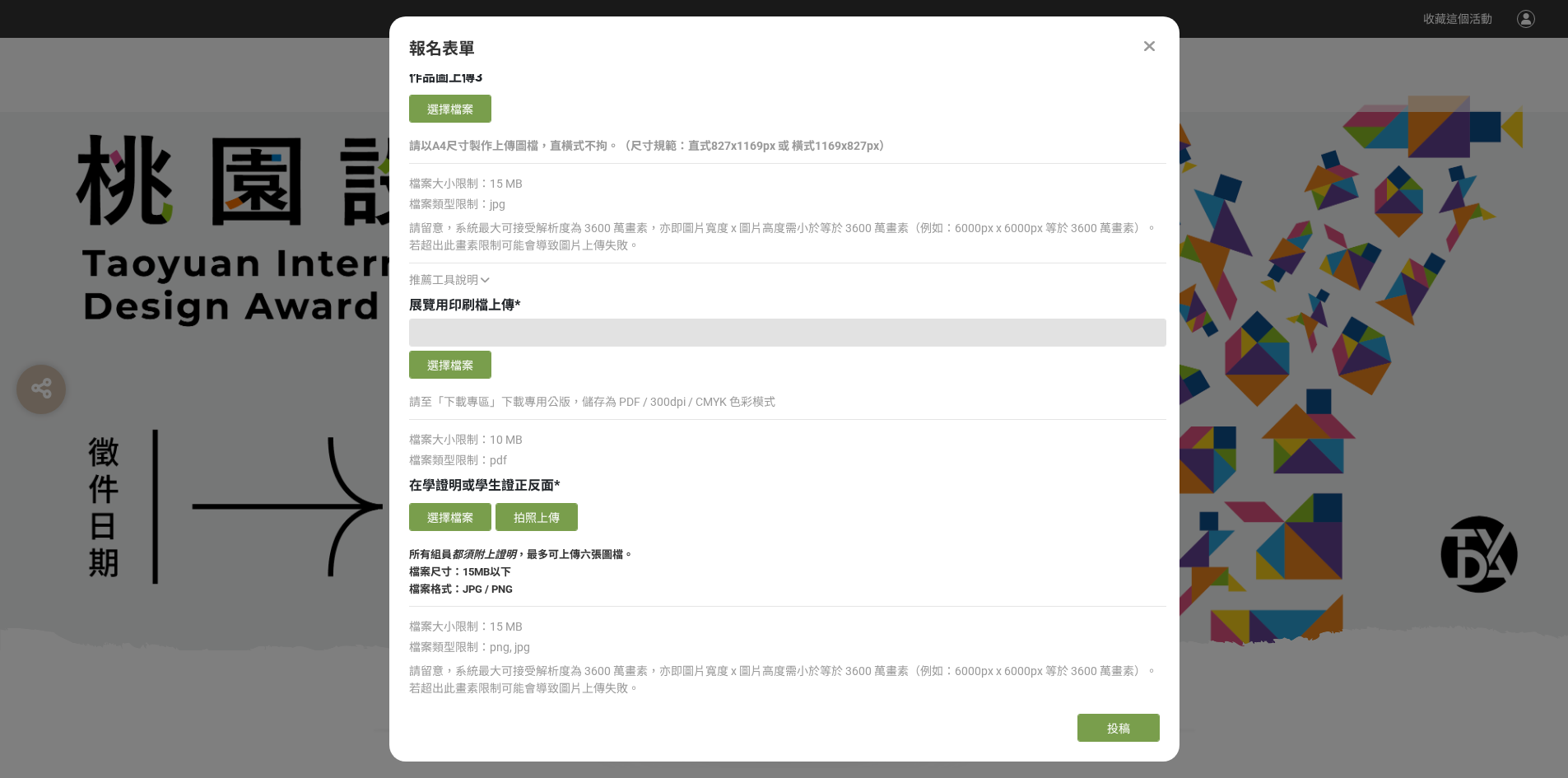
scroll to position [2534, 0]
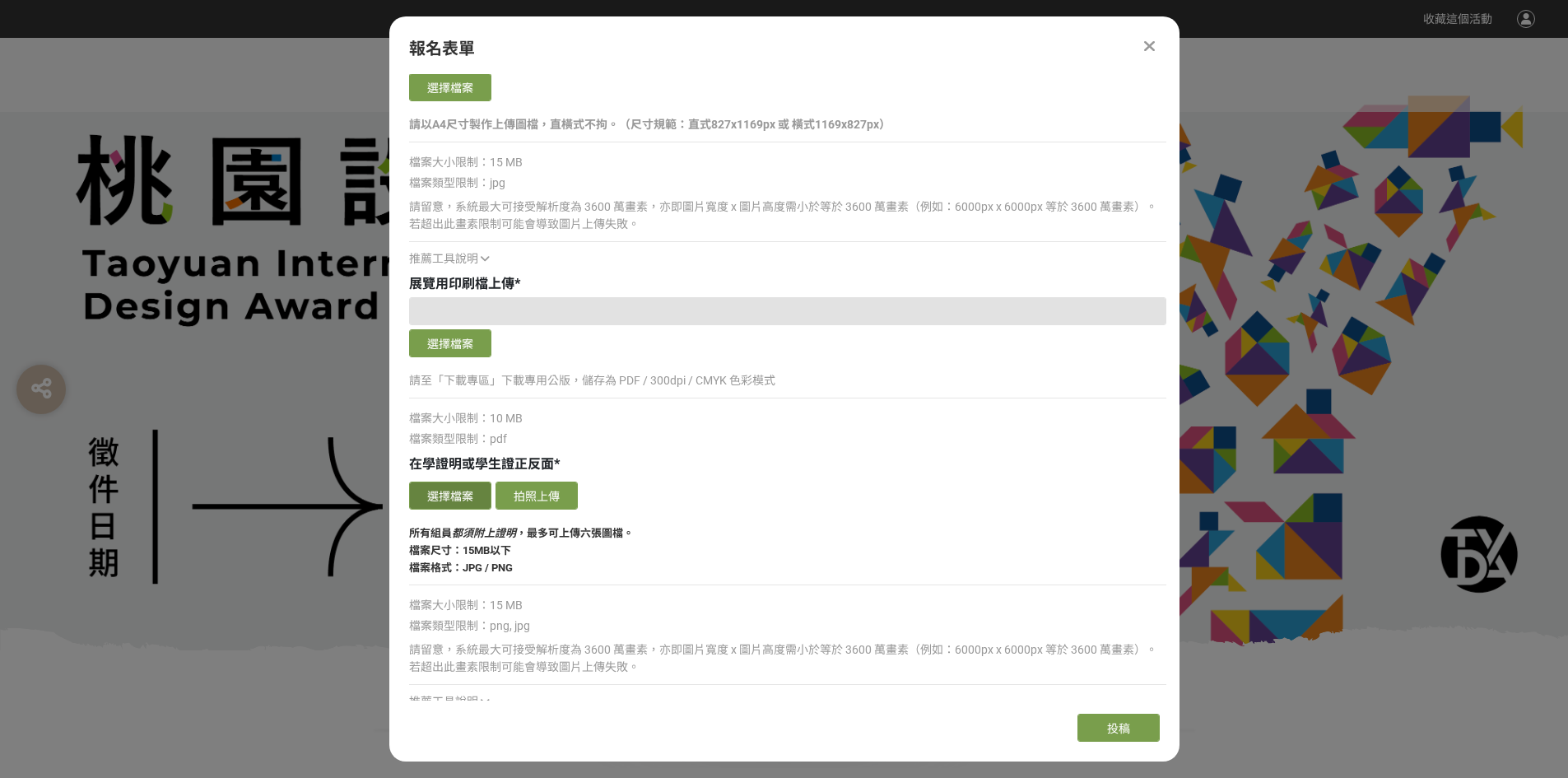
click at [460, 492] on button "選擇檔案" at bounding box center [450, 495] width 82 height 28
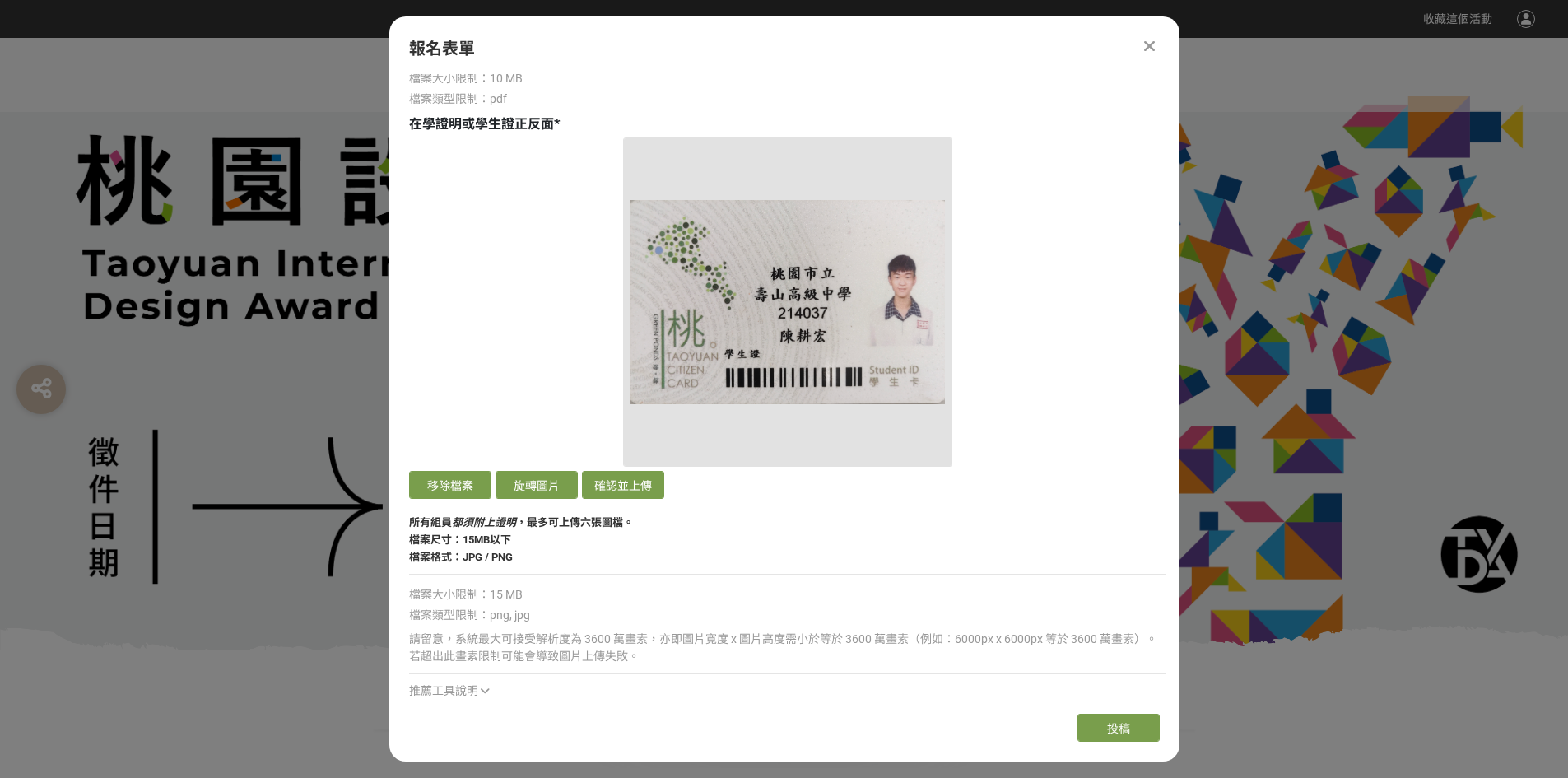
scroll to position [2781, 0]
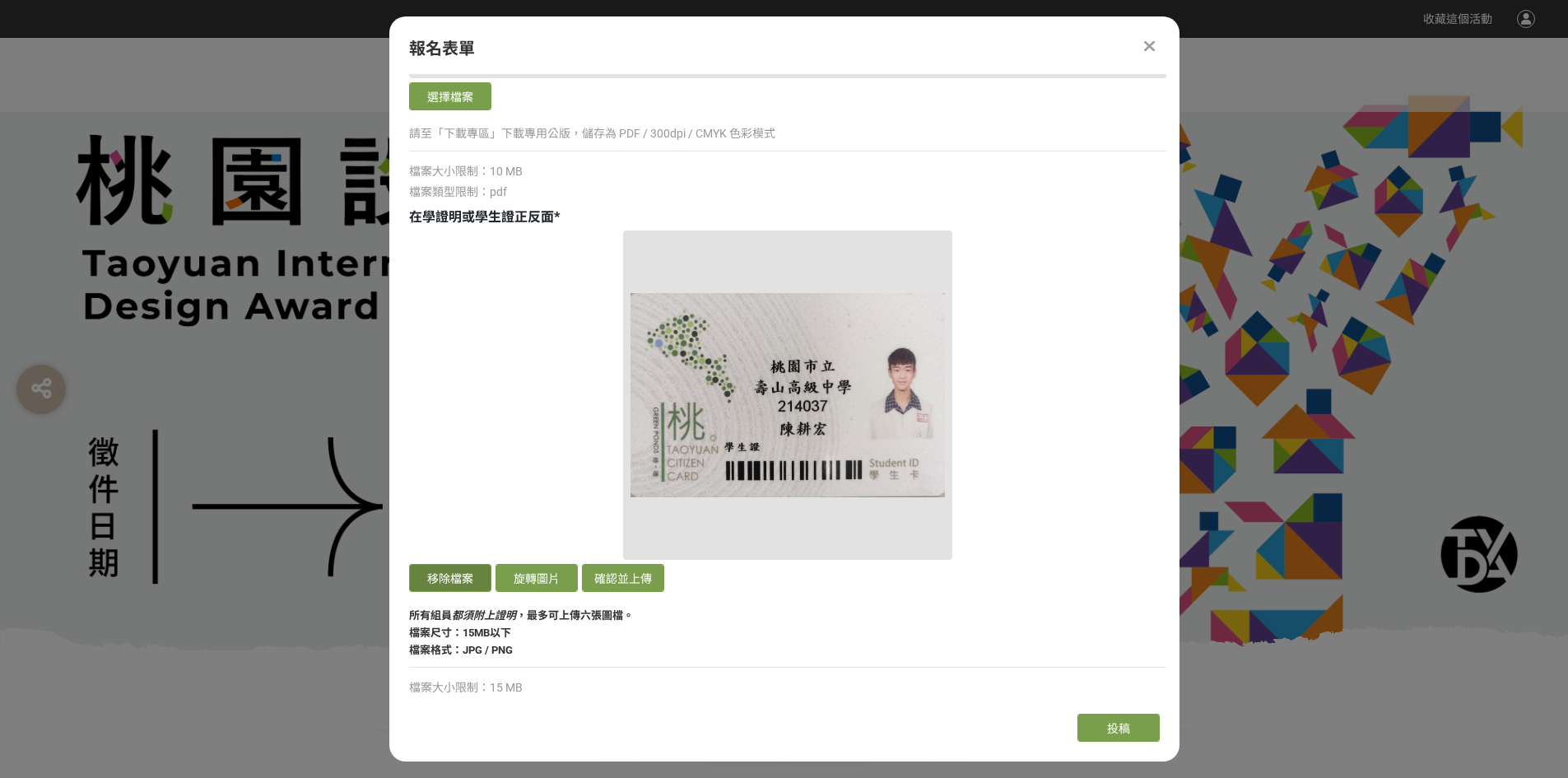
click at [484, 582] on button "移除檔案" at bounding box center [450, 577] width 82 height 28
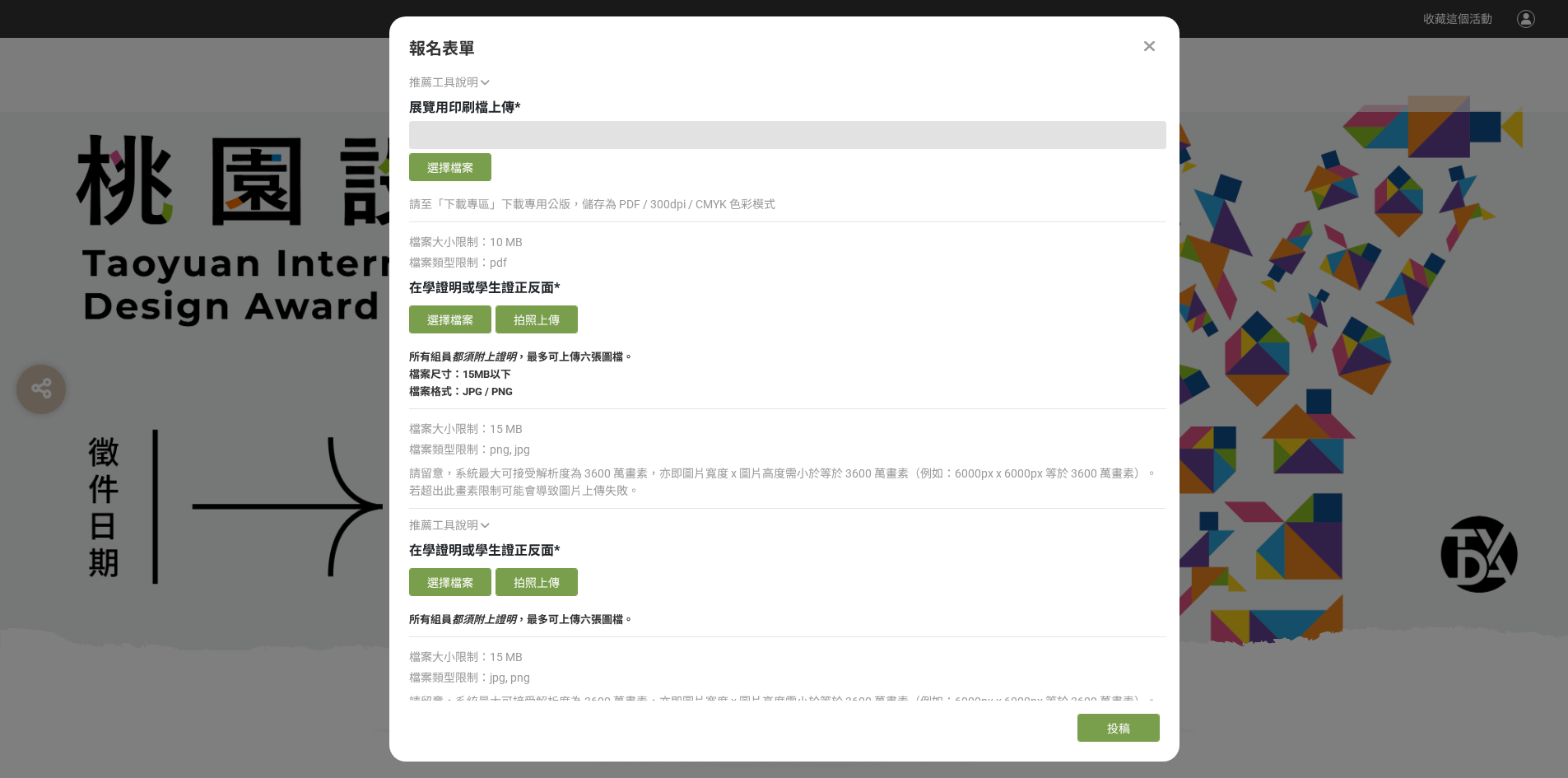
scroll to position [2616, 0]
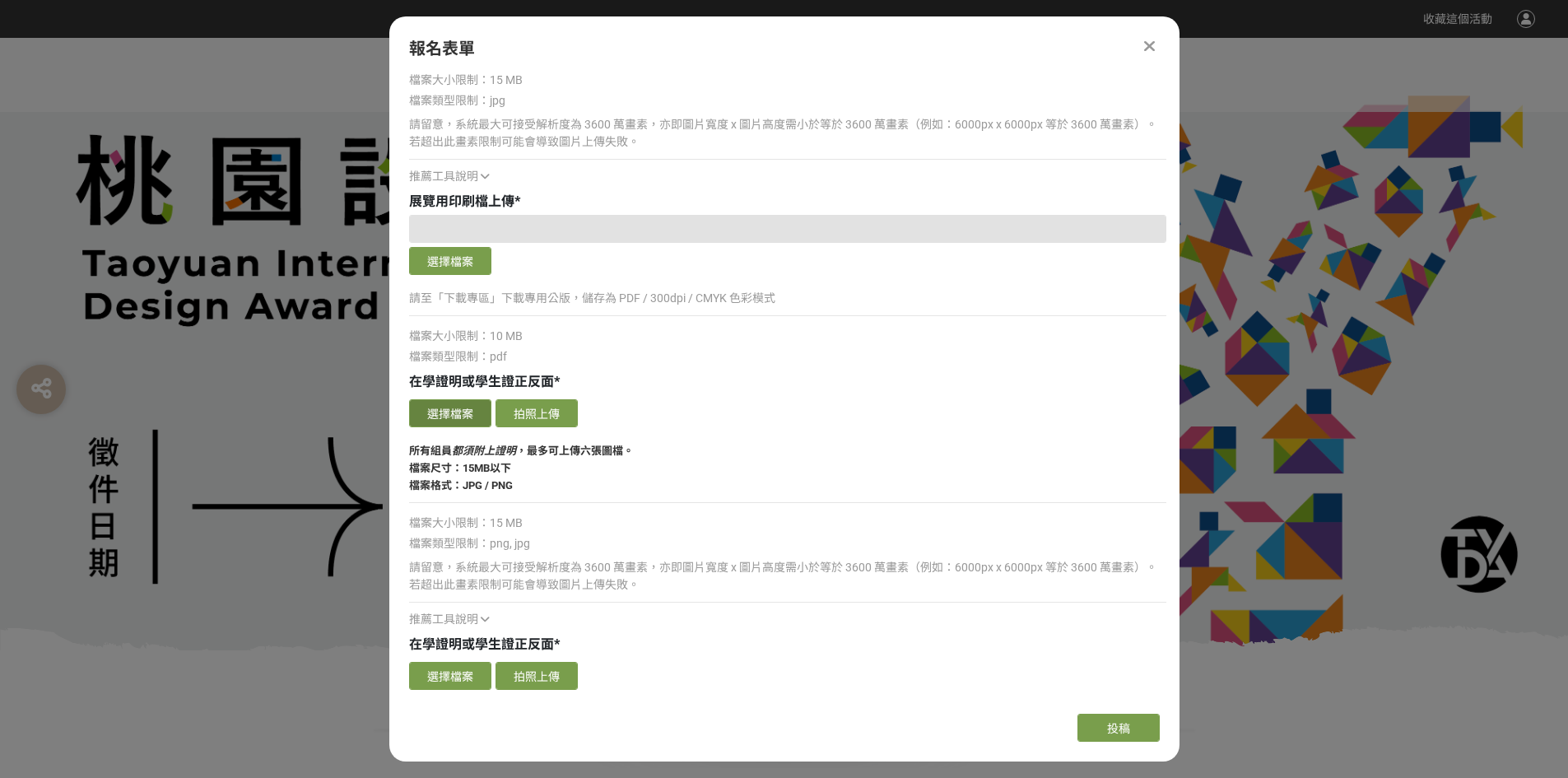
click at [462, 409] on button "選擇檔案" at bounding box center [450, 412] width 82 height 28
click at [476, 411] on button "選擇檔案" at bounding box center [450, 412] width 82 height 28
click at [469, 415] on button "選擇檔案" at bounding box center [450, 412] width 82 height 28
click at [483, 417] on button "選擇檔案" at bounding box center [450, 412] width 82 height 28
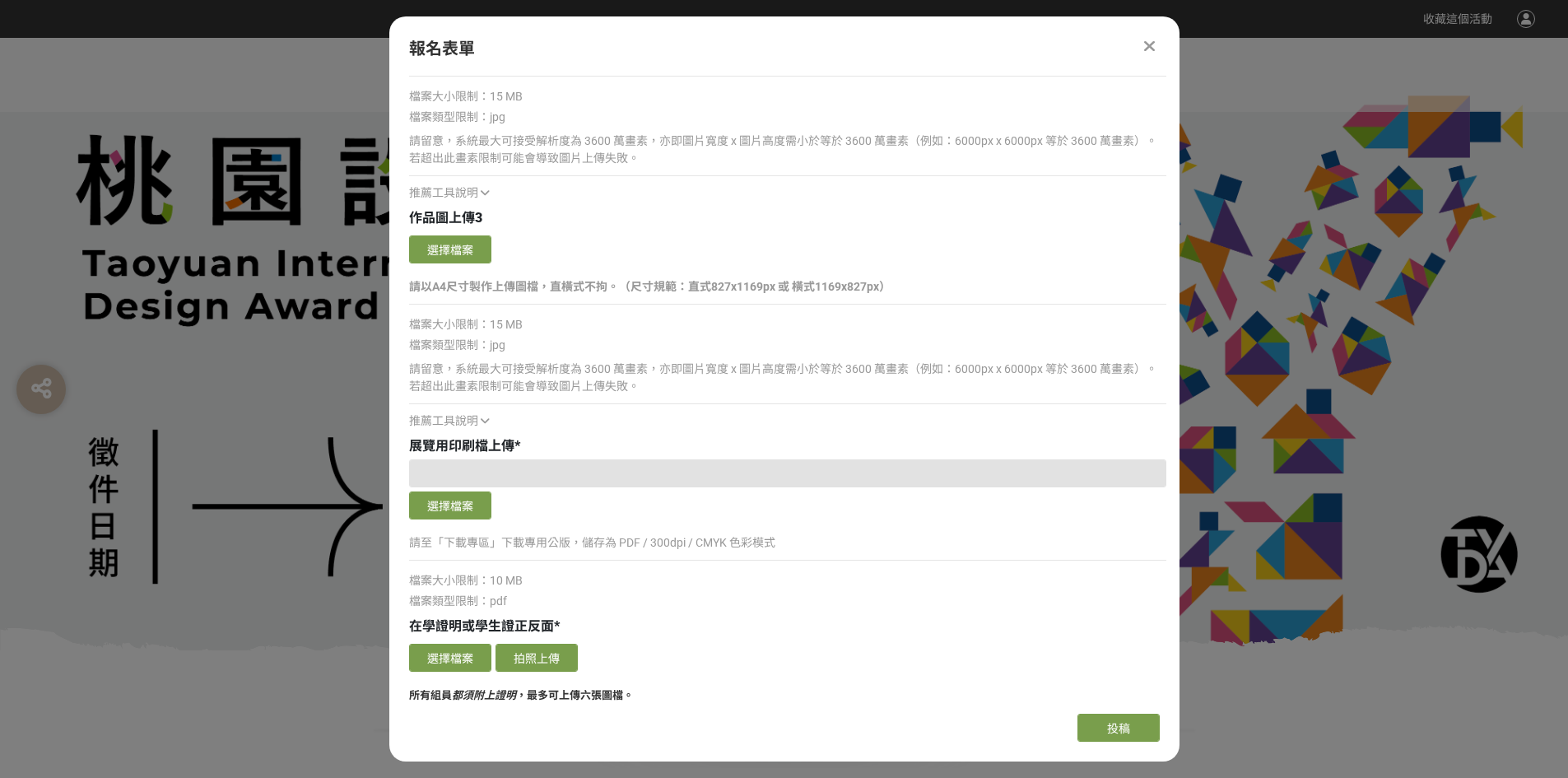
scroll to position [2699, 0]
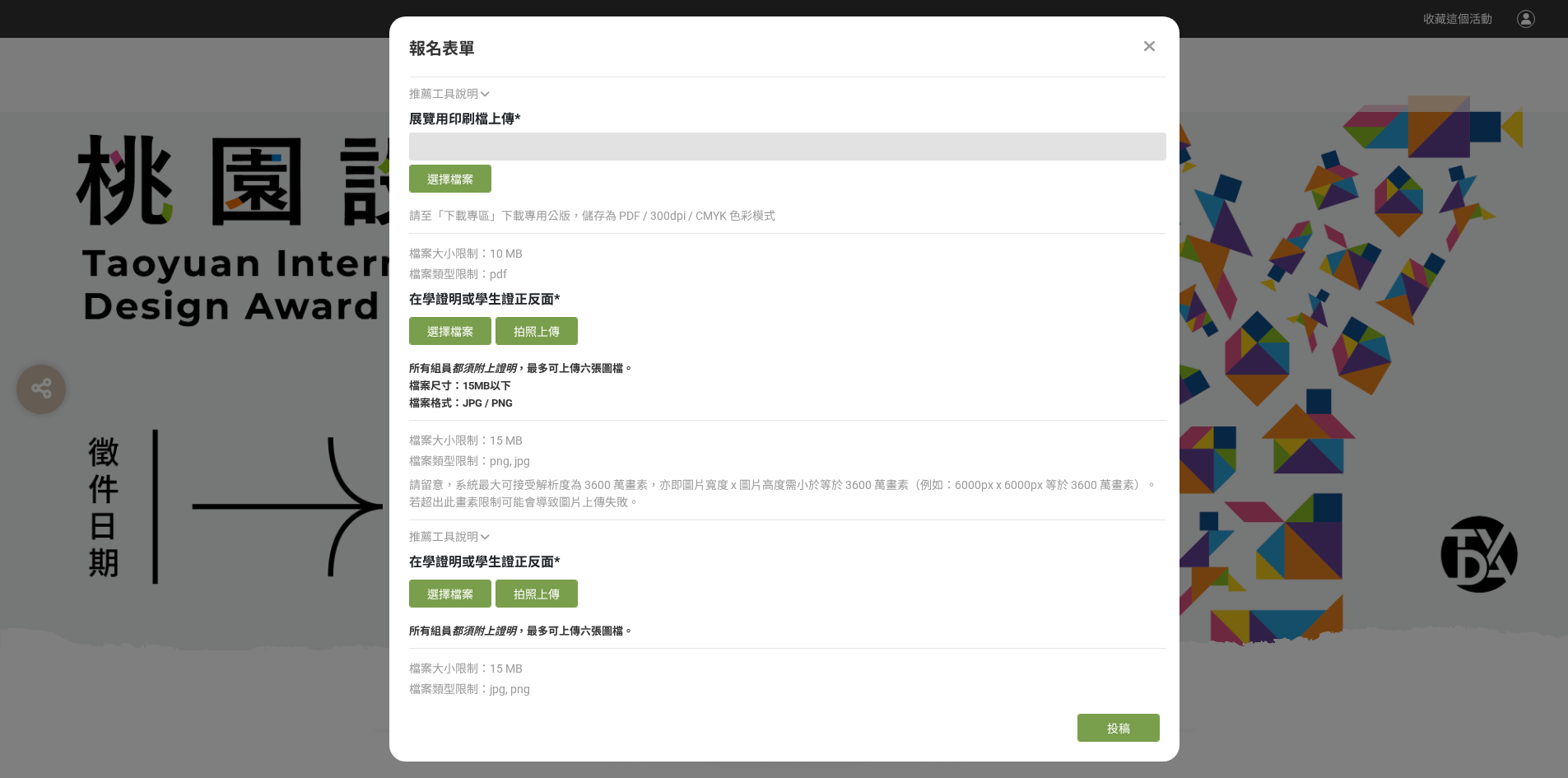
click at [464, 535] on span "推薦工具說明" at bounding box center [444, 537] width 69 height 14
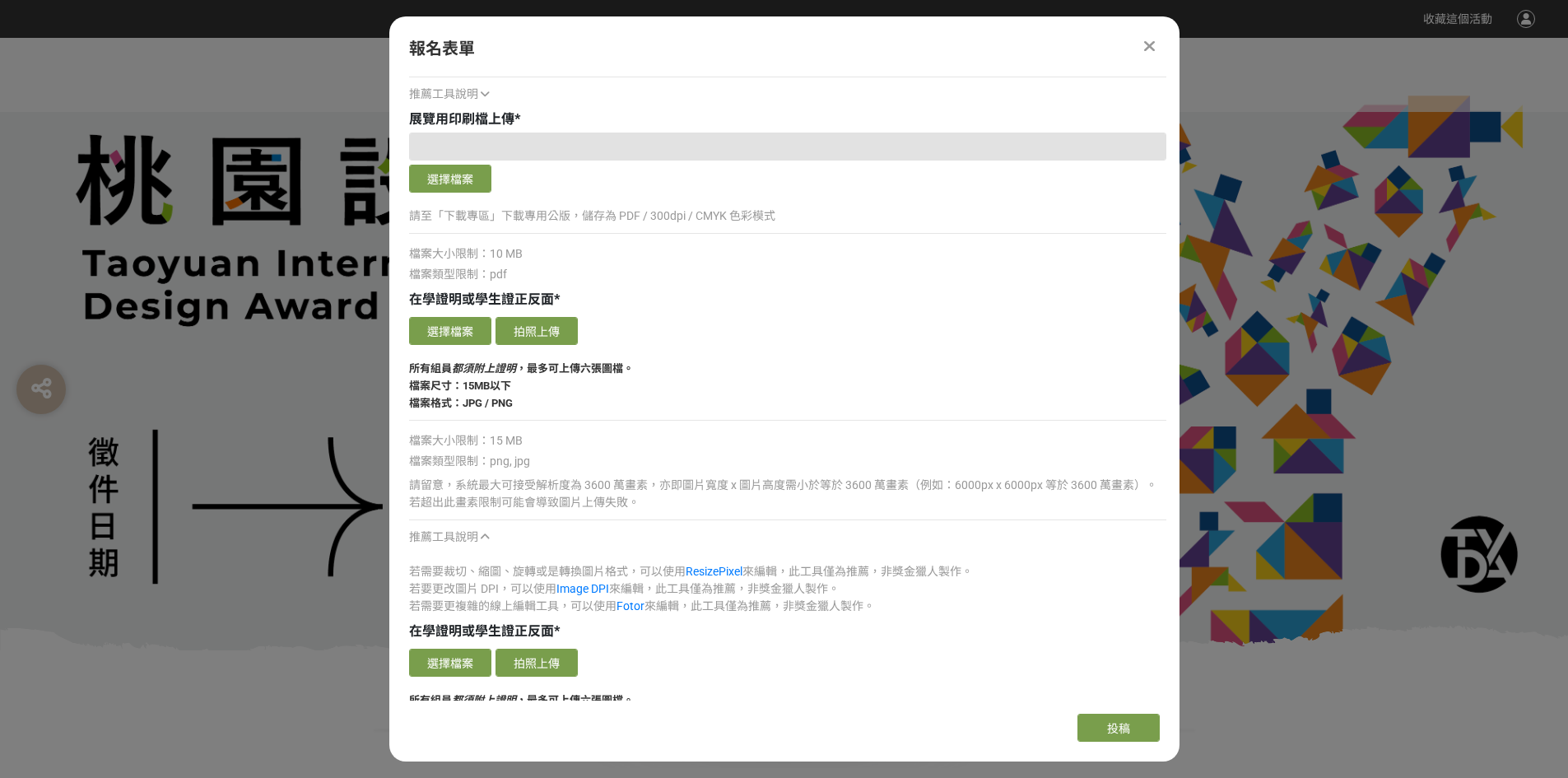
click at [465, 534] on span "推薦工具說明" at bounding box center [444, 537] width 69 height 14
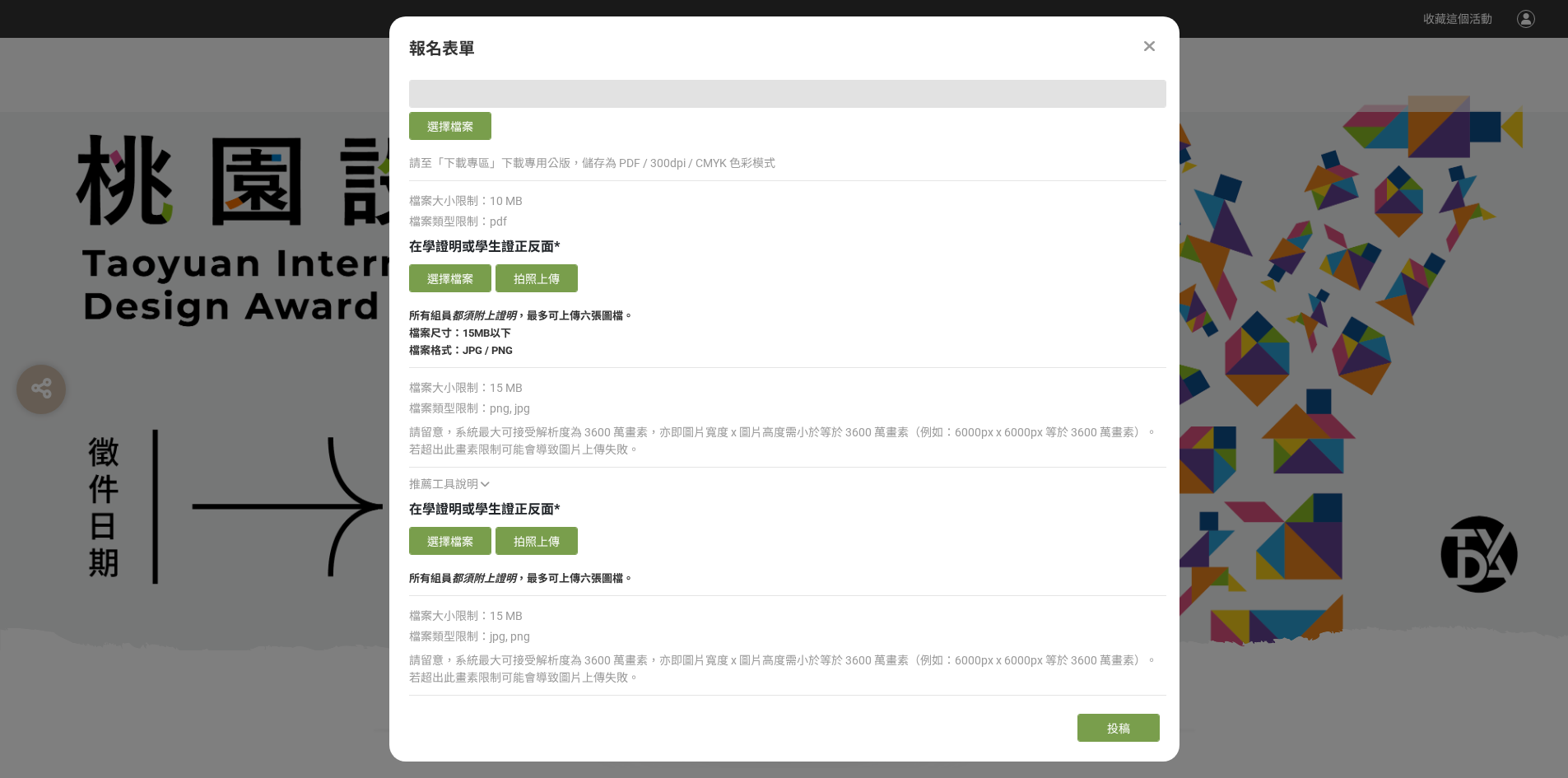
scroll to position [2781, 0]
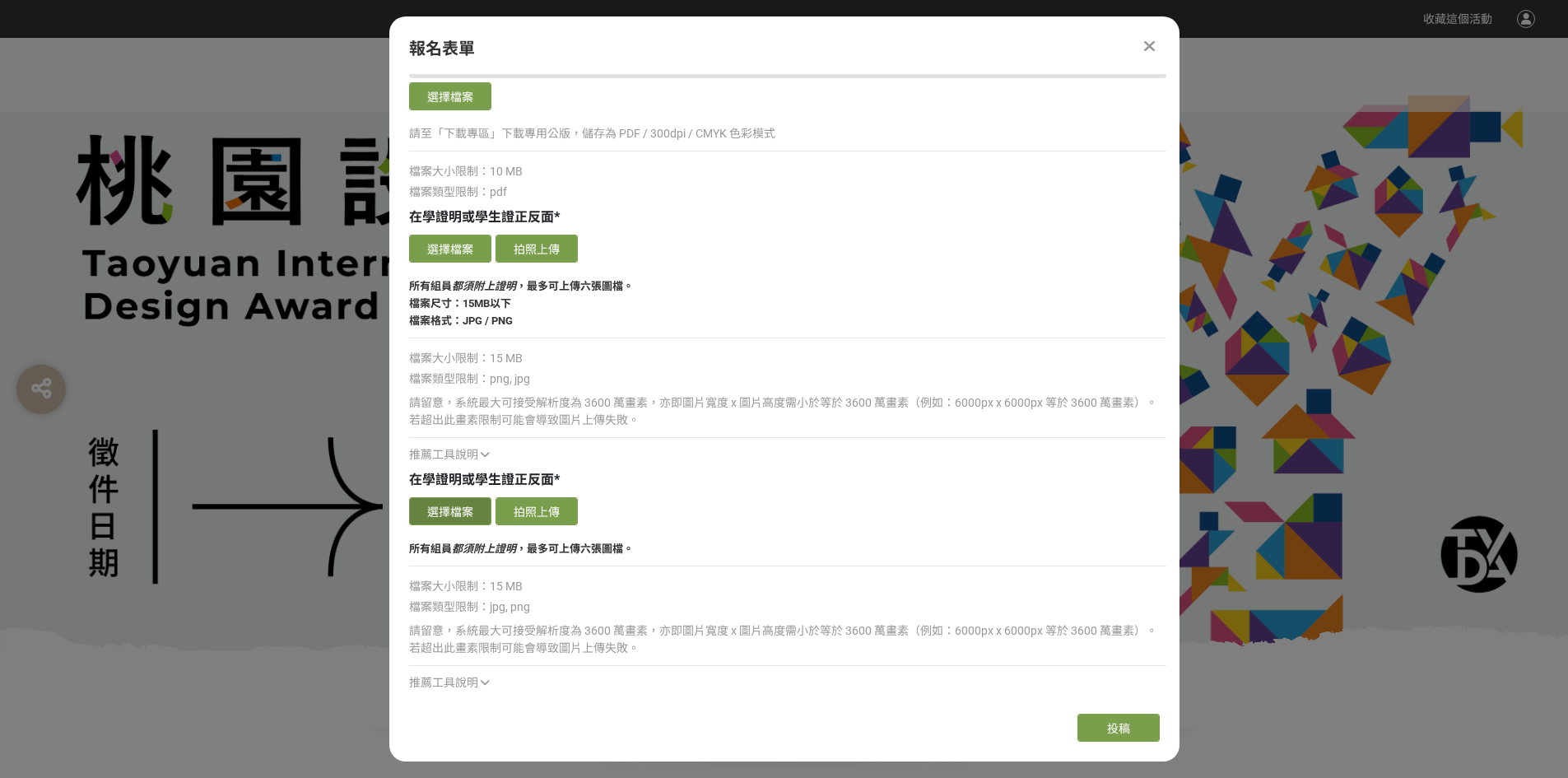
click at [453, 524] on button "選擇檔案" at bounding box center [450, 510] width 82 height 28
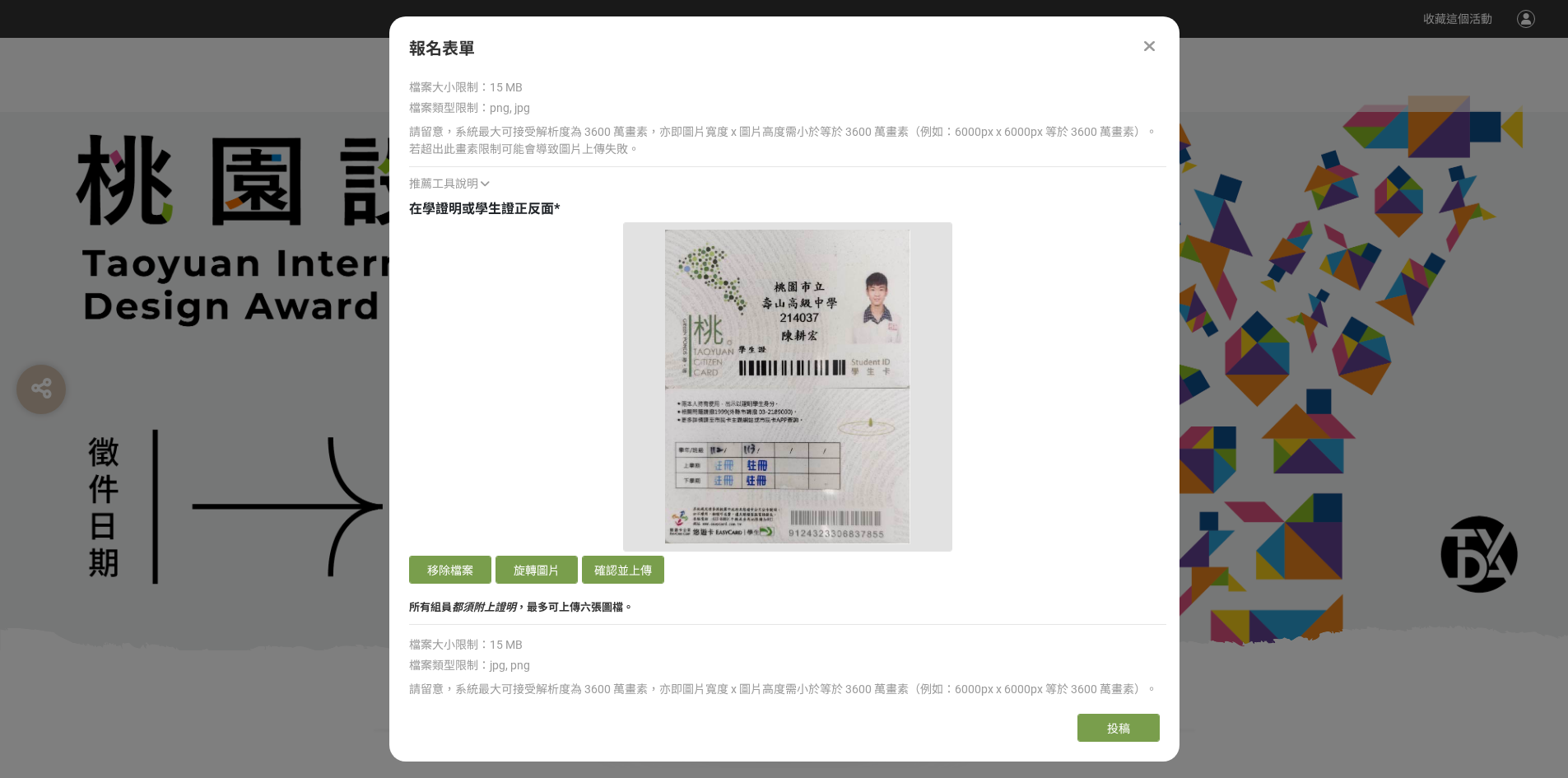
scroll to position [3357, 0]
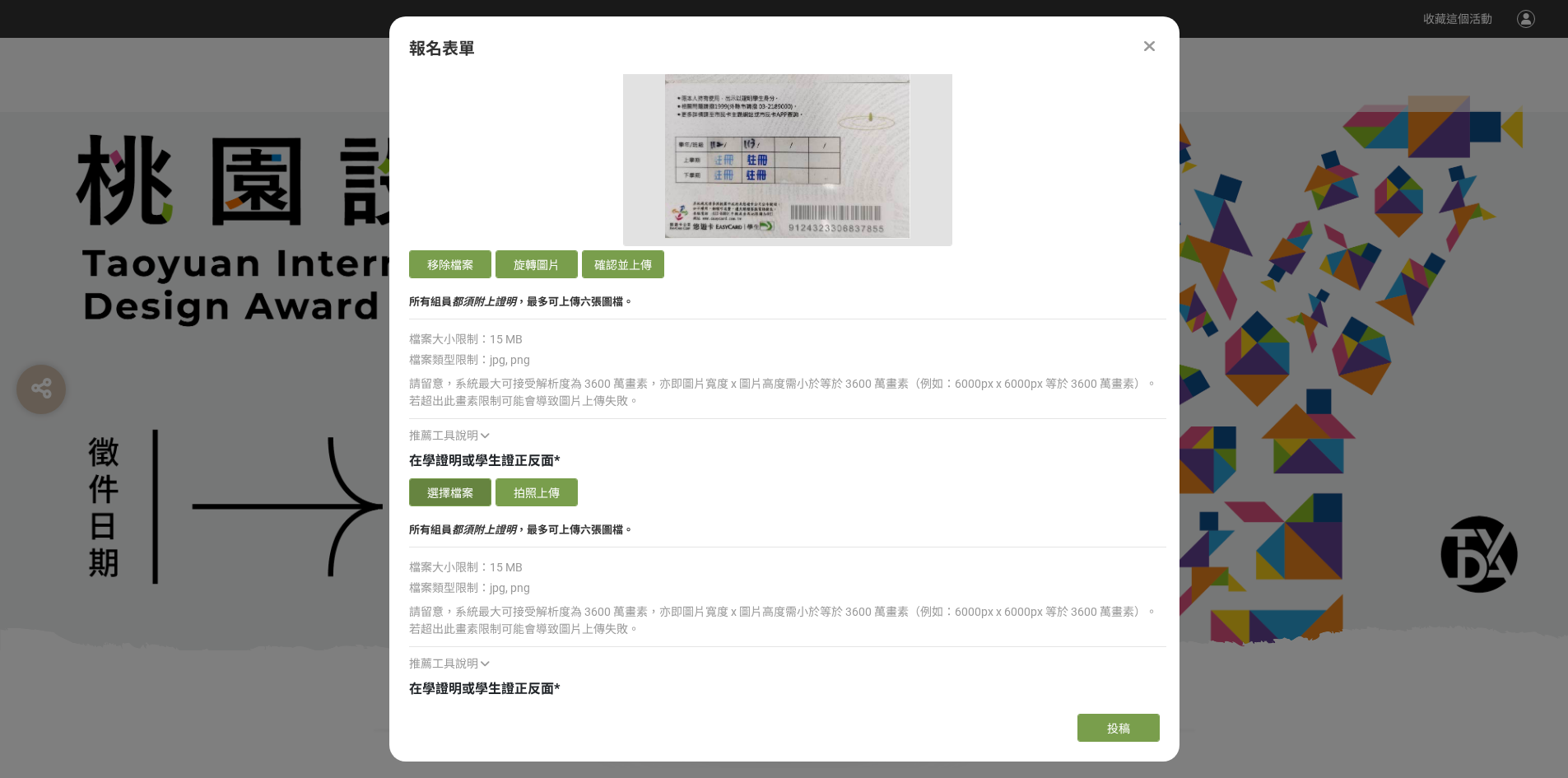
click at [461, 494] on button "選擇檔案" at bounding box center [450, 492] width 82 height 28
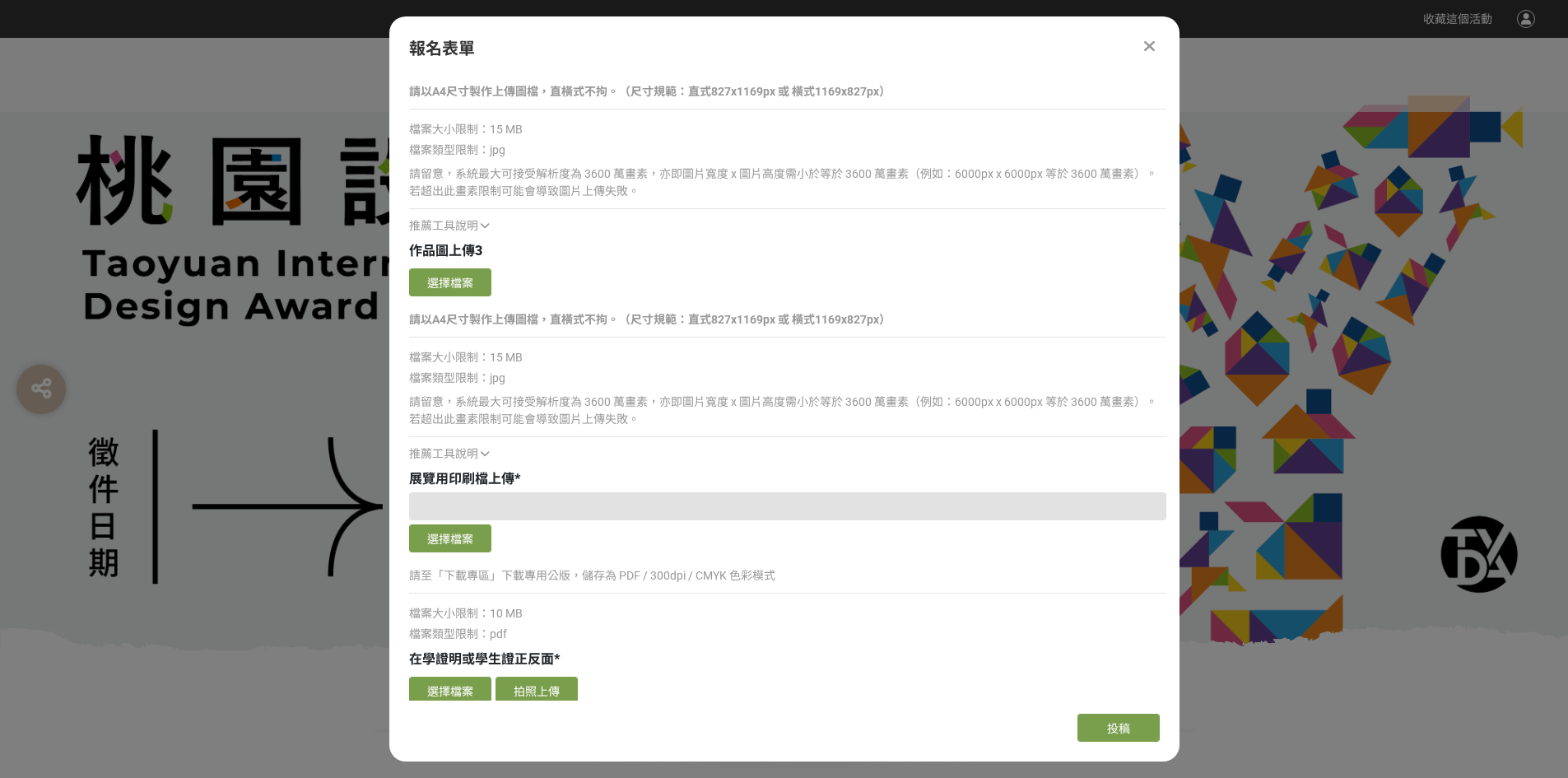
scroll to position [2370, 0]
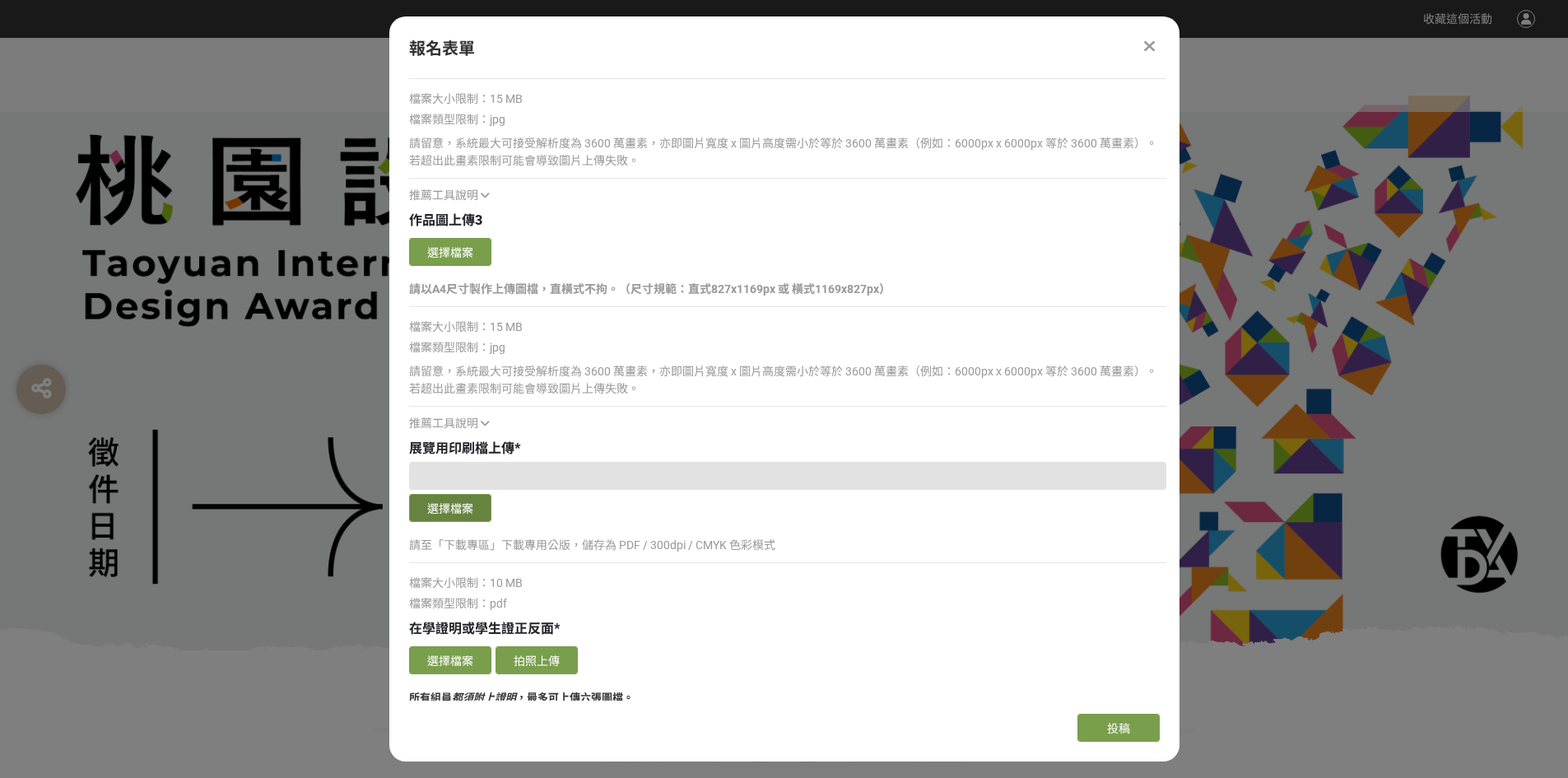
click at [481, 504] on button "選擇檔案" at bounding box center [450, 507] width 82 height 28
click at [474, 511] on button "選擇檔案" at bounding box center [450, 507] width 82 height 28
click at [469, 511] on button "選擇檔案" at bounding box center [450, 507] width 82 height 28
